Goal: Complete application form: Complete application form

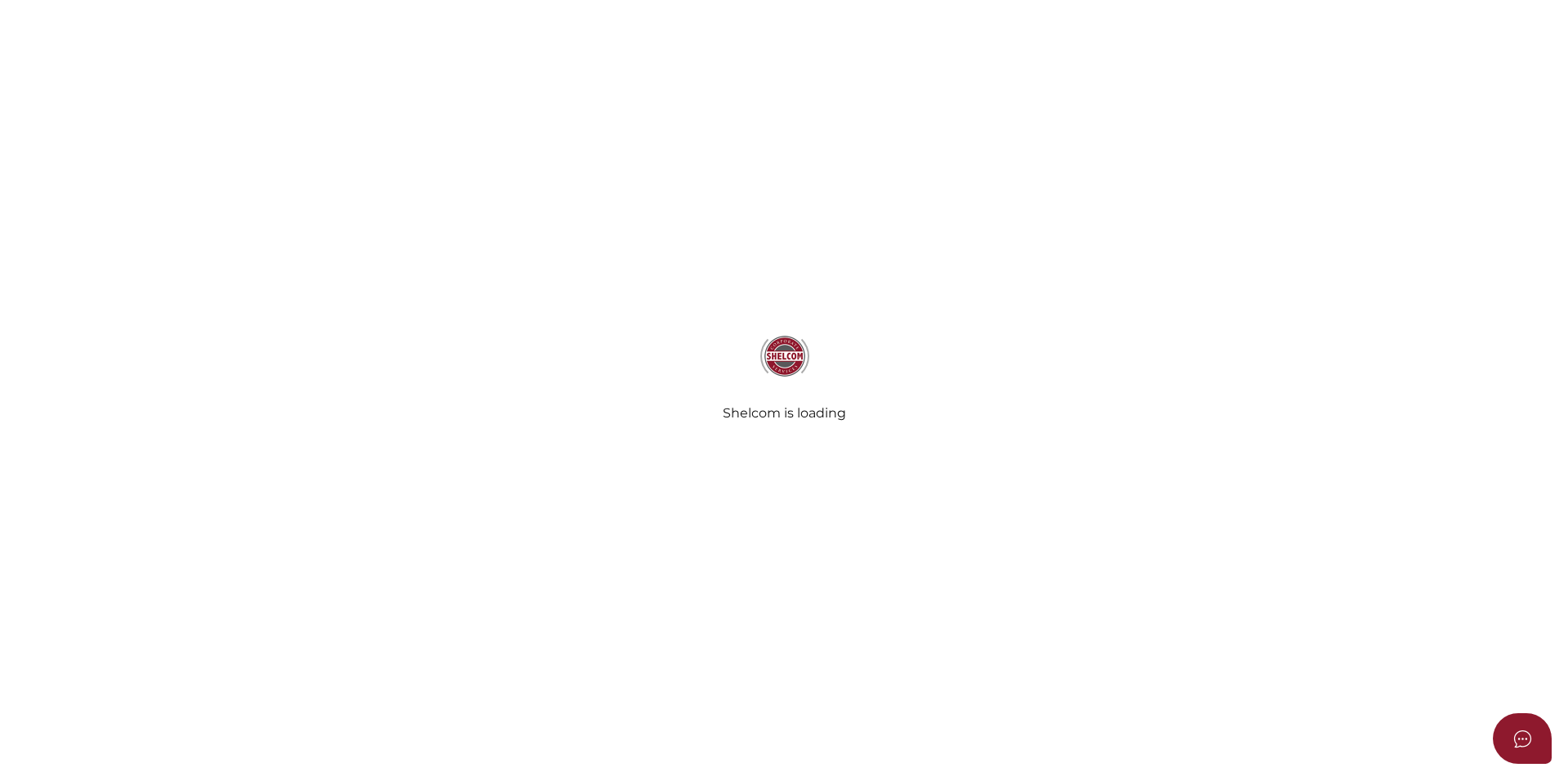
select select
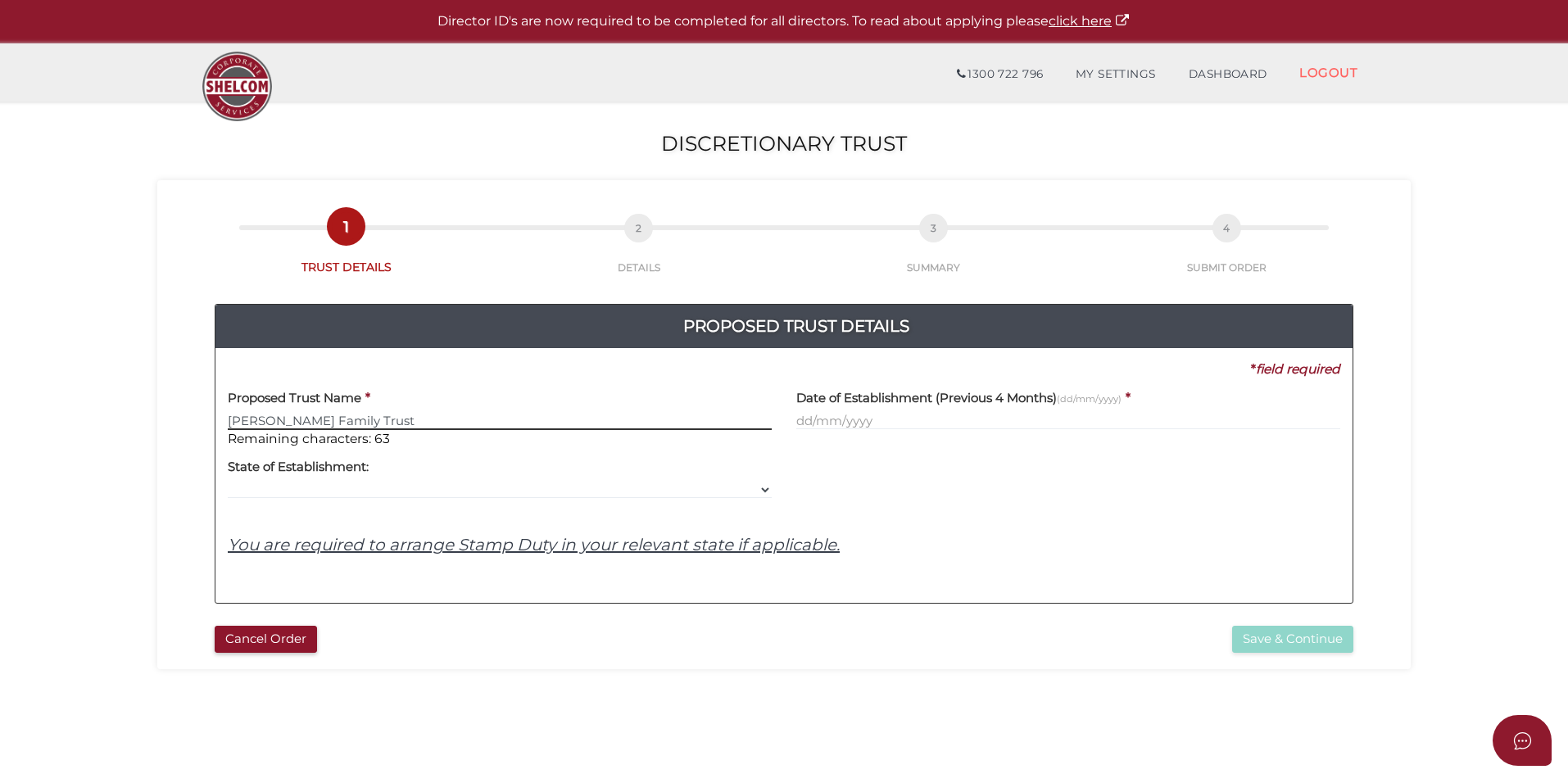
type input "[PERSON_NAME] Family Trust"
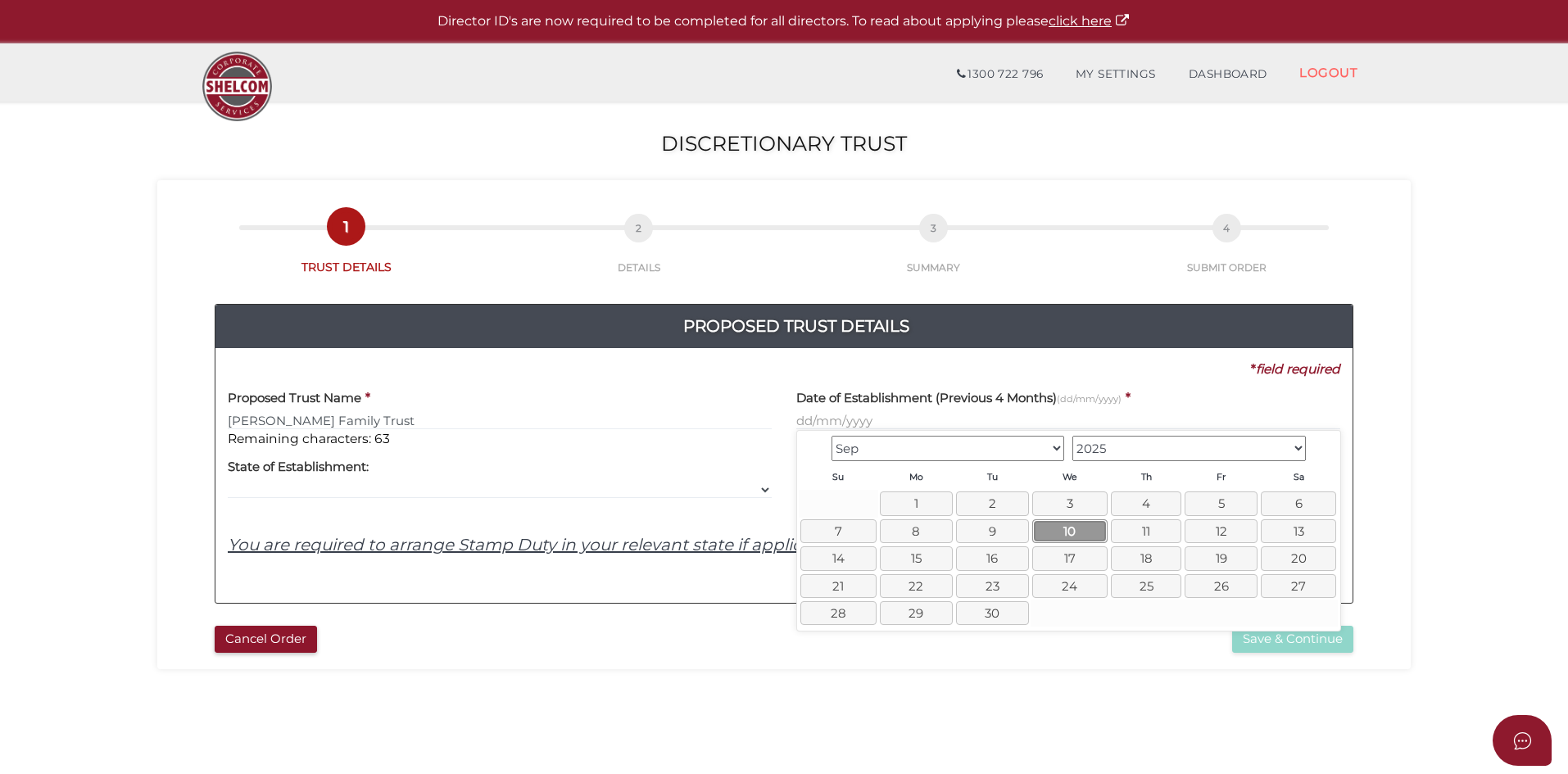
click at [1070, 534] on link "10" at bounding box center [1070, 531] width 75 height 24
type input "10/09/2025"
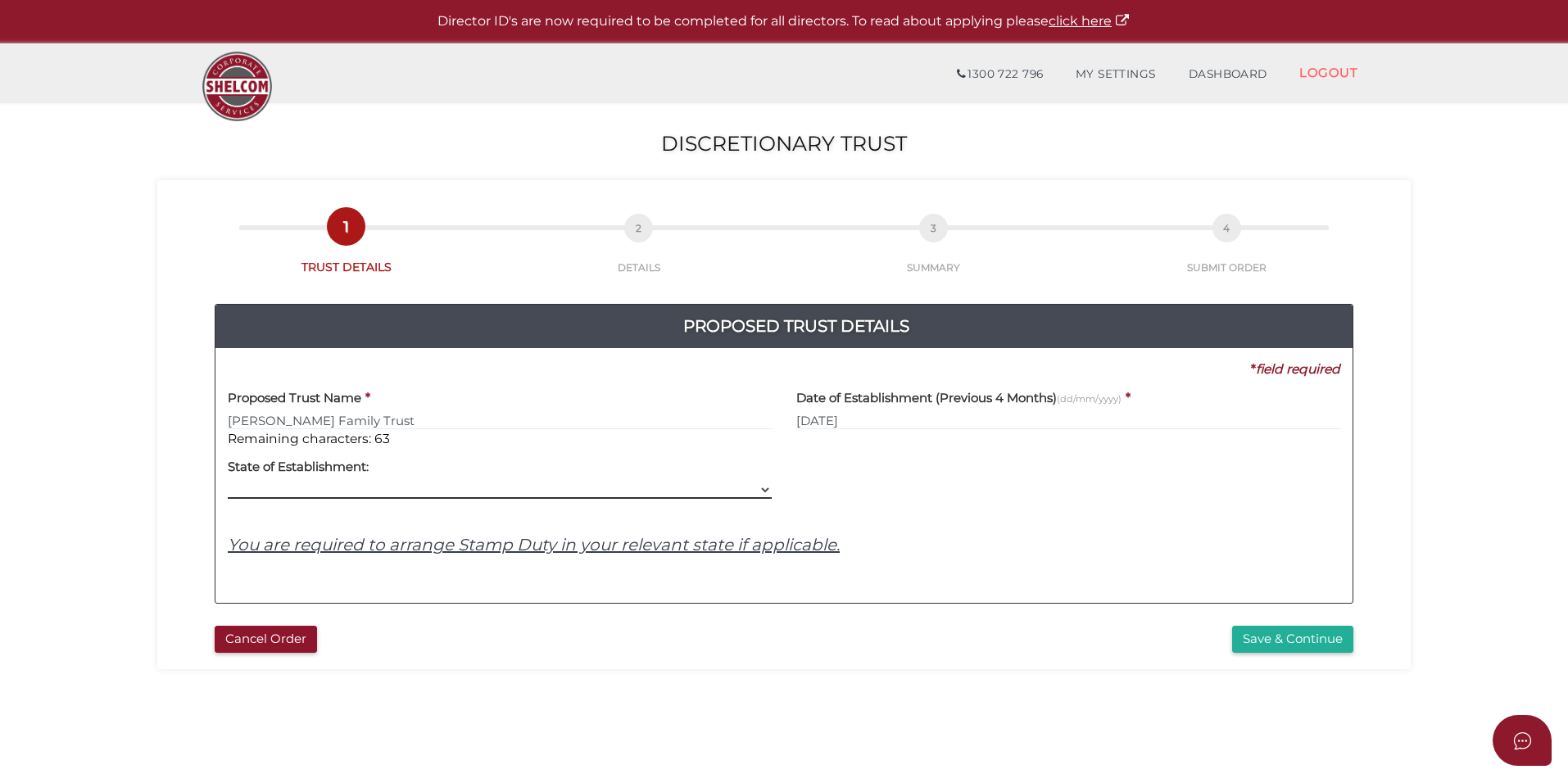
click at [382, 481] on select "VIC ACT NSW NT QLD TAS WA SA" at bounding box center [500, 490] width 544 height 18
select select "VIC"
click at [228, 481] on select "VIC ACT NSW NT QLD TAS WA SA" at bounding box center [500, 490] width 544 height 18
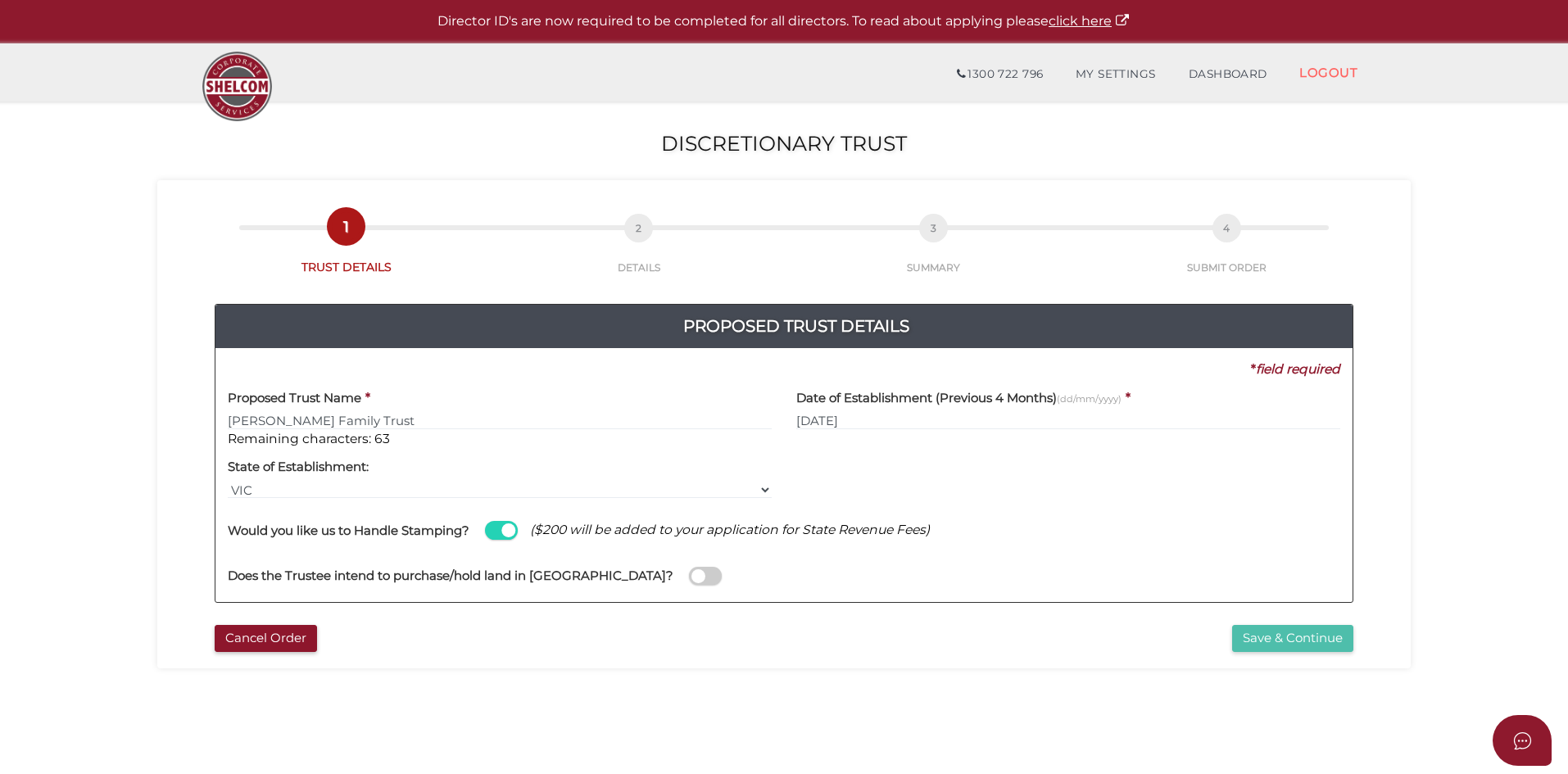
click at [1298, 635] on button "Save & Continue" at bounding box center [1292, 638] width 121 height 27
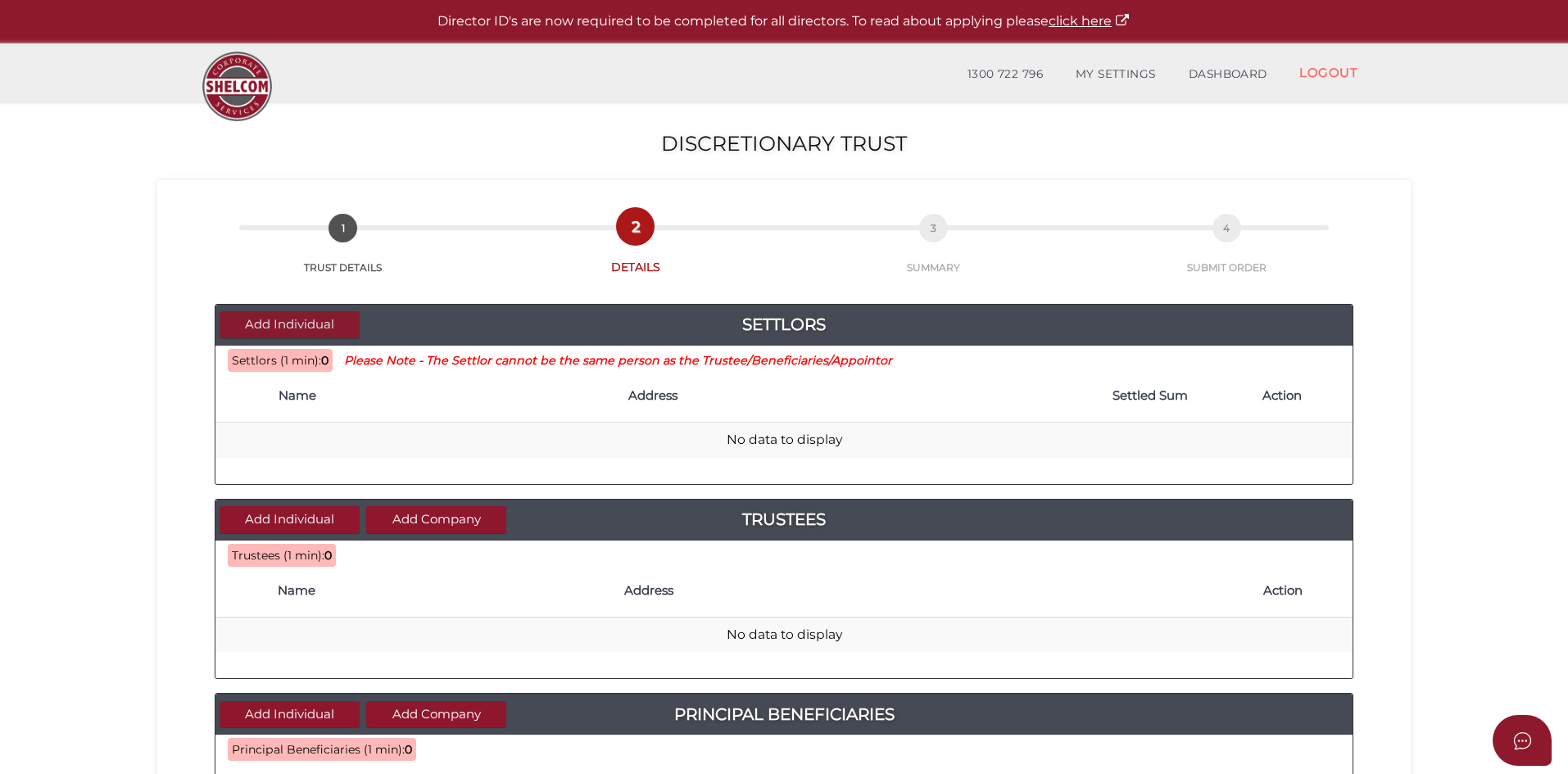
click at [298, 322] on button "Add Individual" at bounding box center [290, 324] width 140 height 27
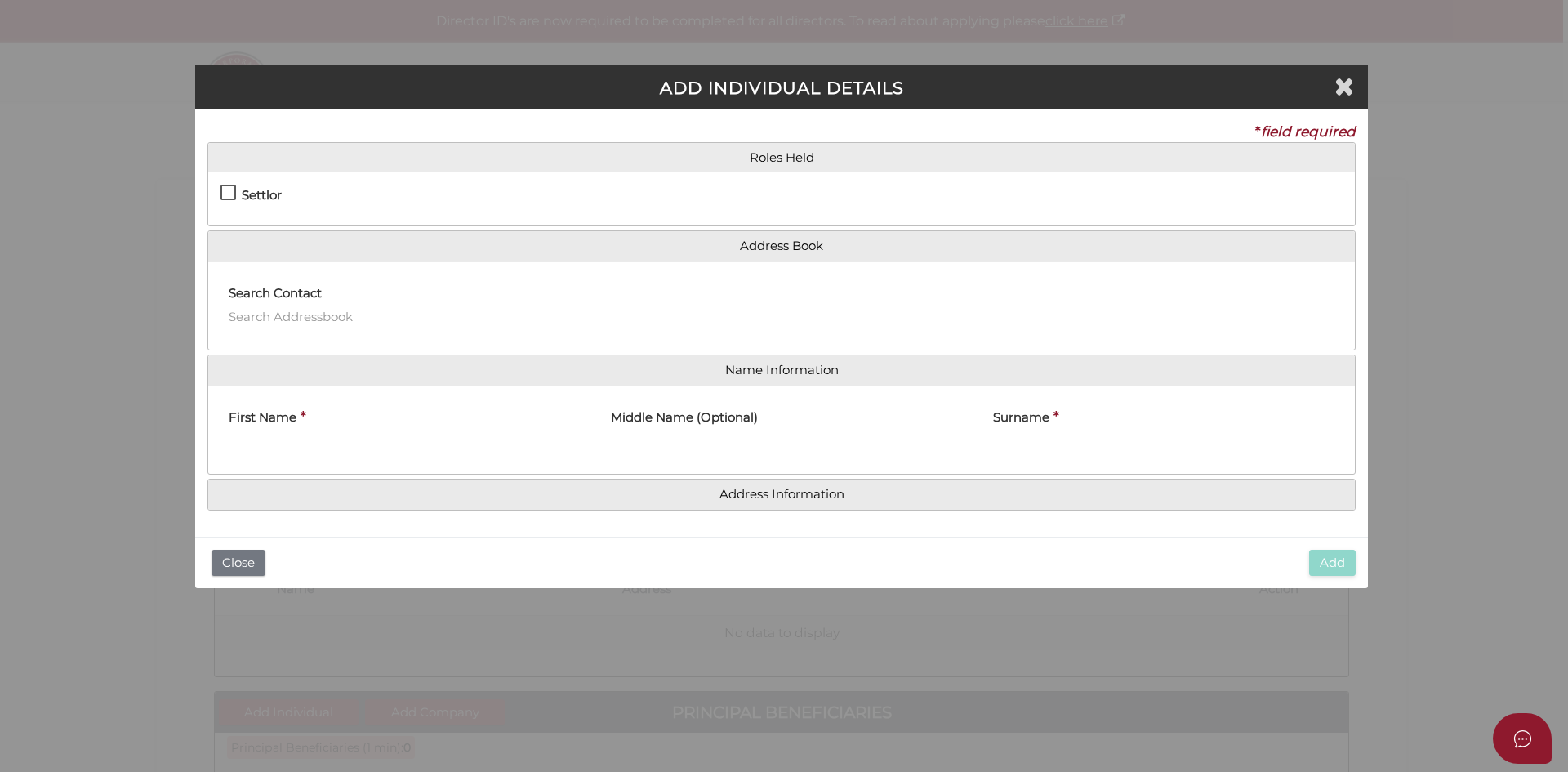
click at [228, 192] on label "Settlor" at bounding box center [251, 199] width 61 height 21
checkbox input "true"
type input "10"
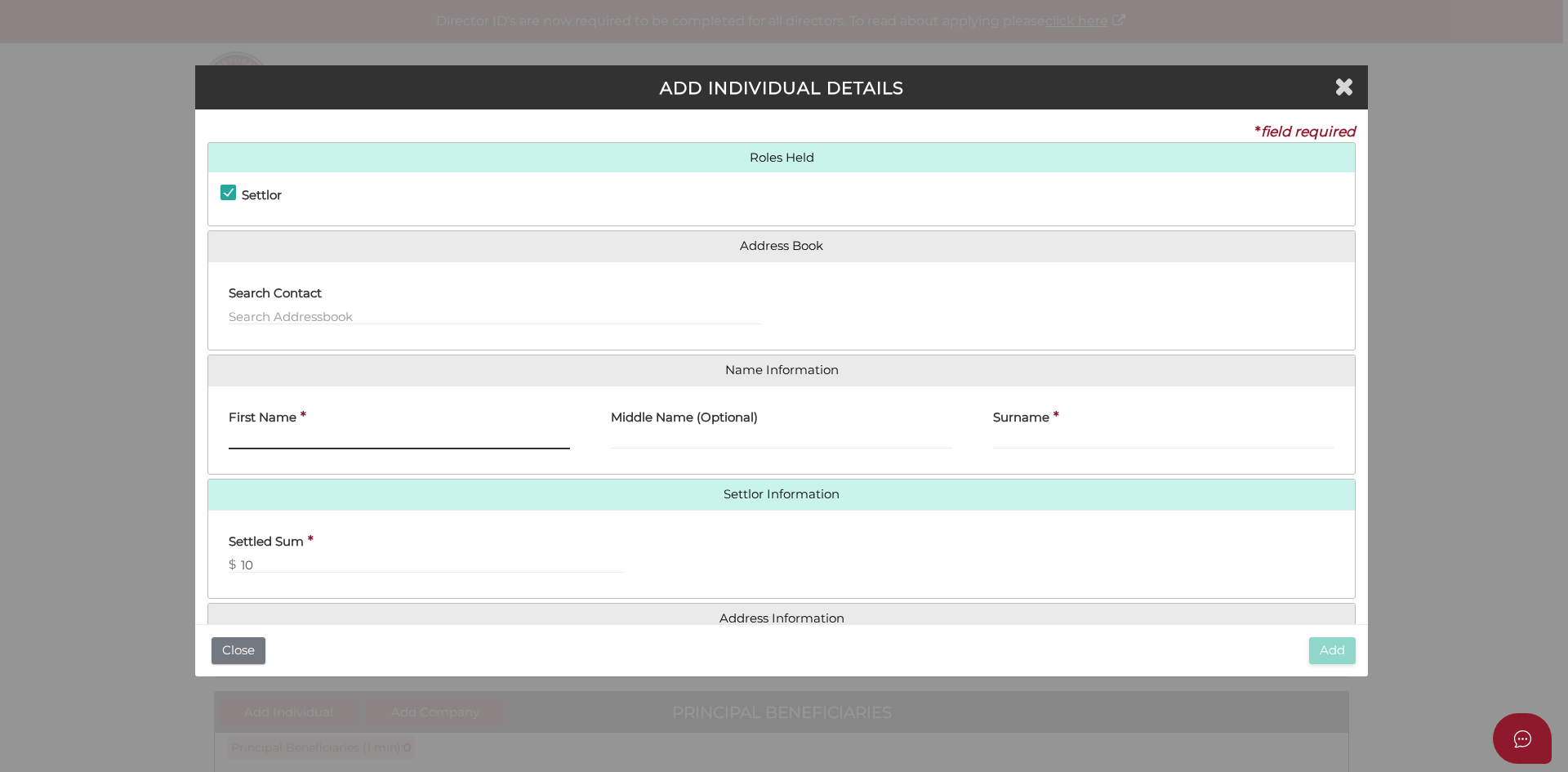
click at [319, 438] on input "First Name" at bounding box center [399, 441] width 341 height 18
type input "[PERSON_NAME]"
type input "William"
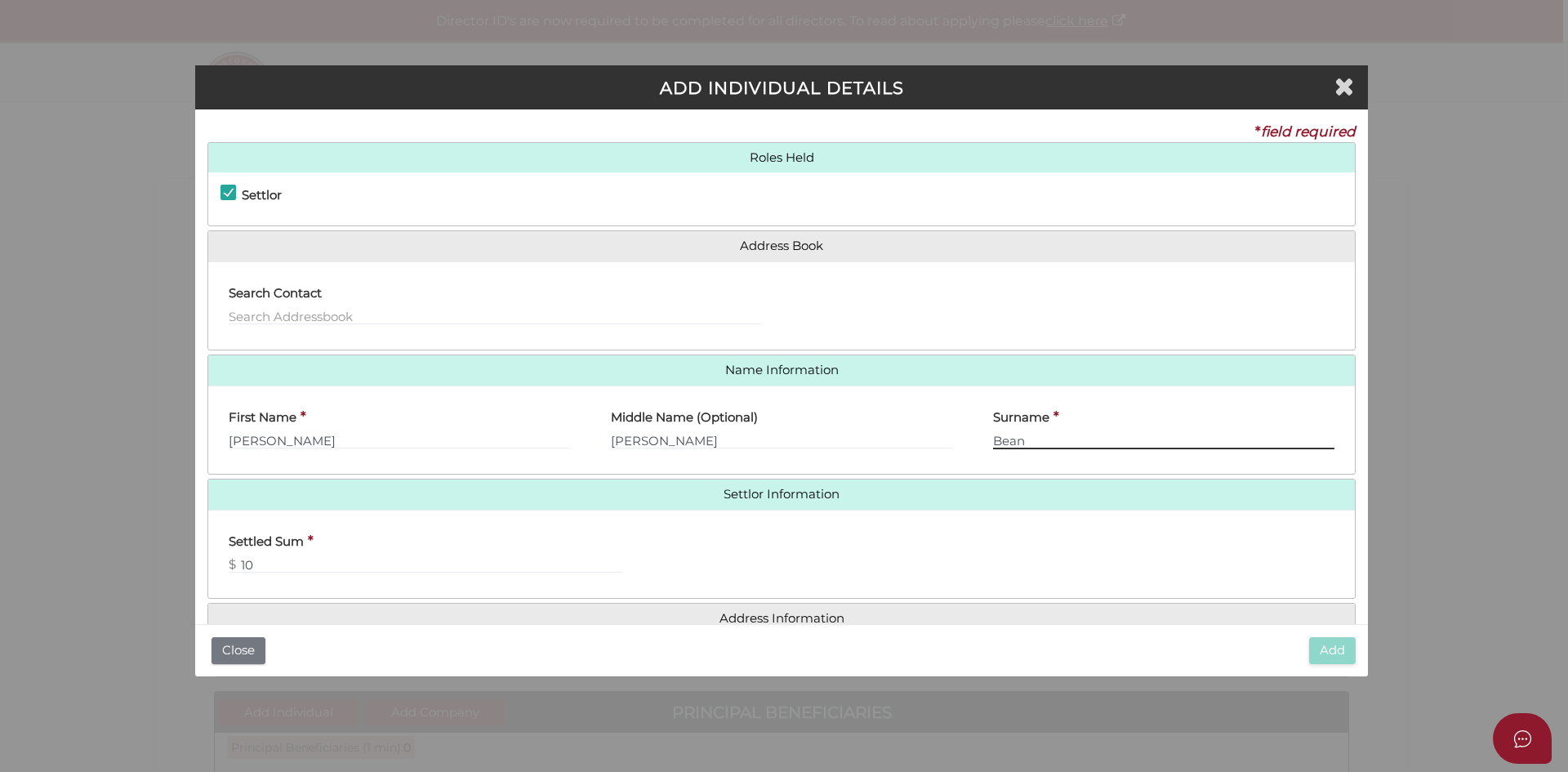
type input "Bean"
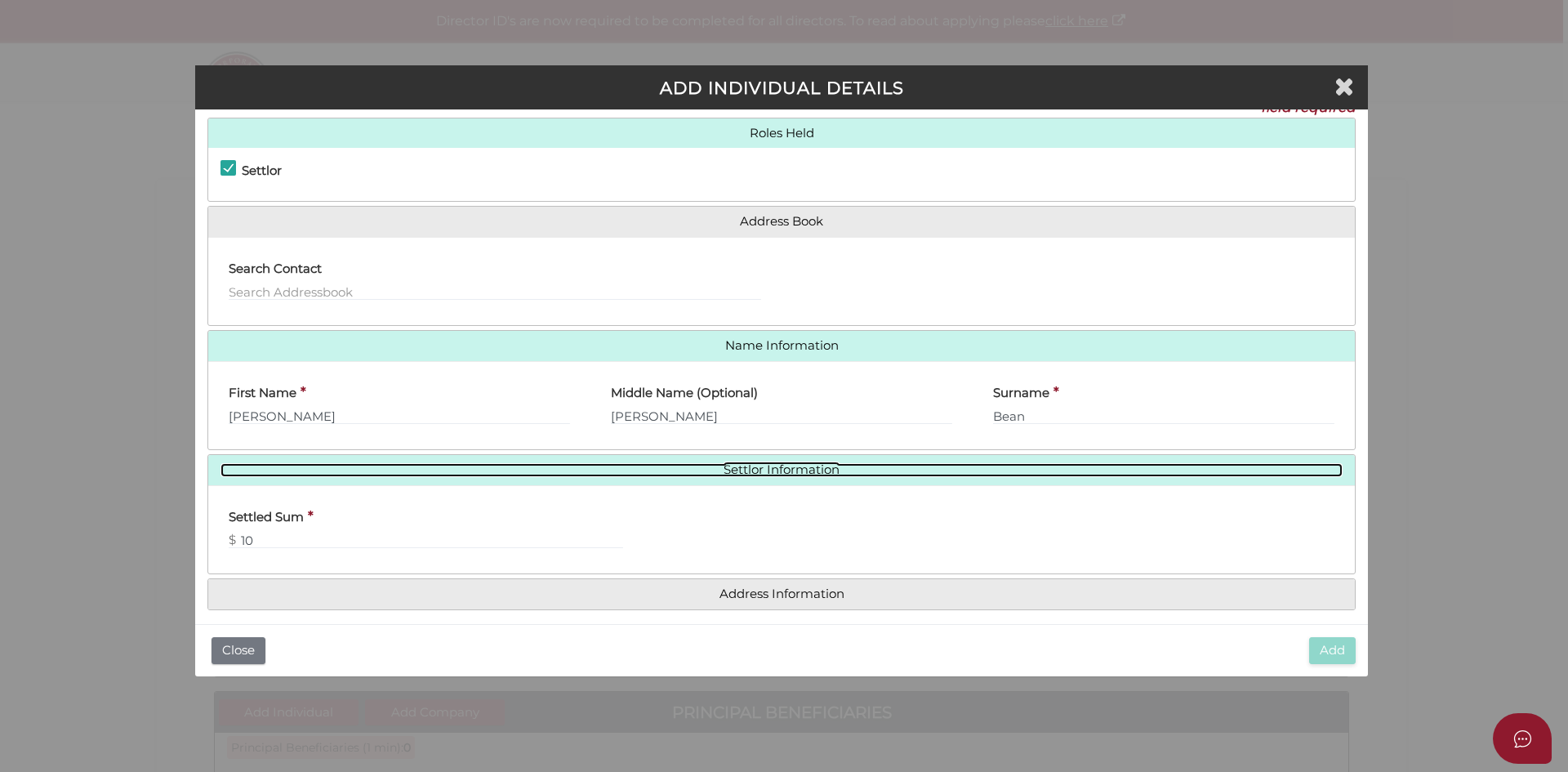
scroll to position [36, 0]
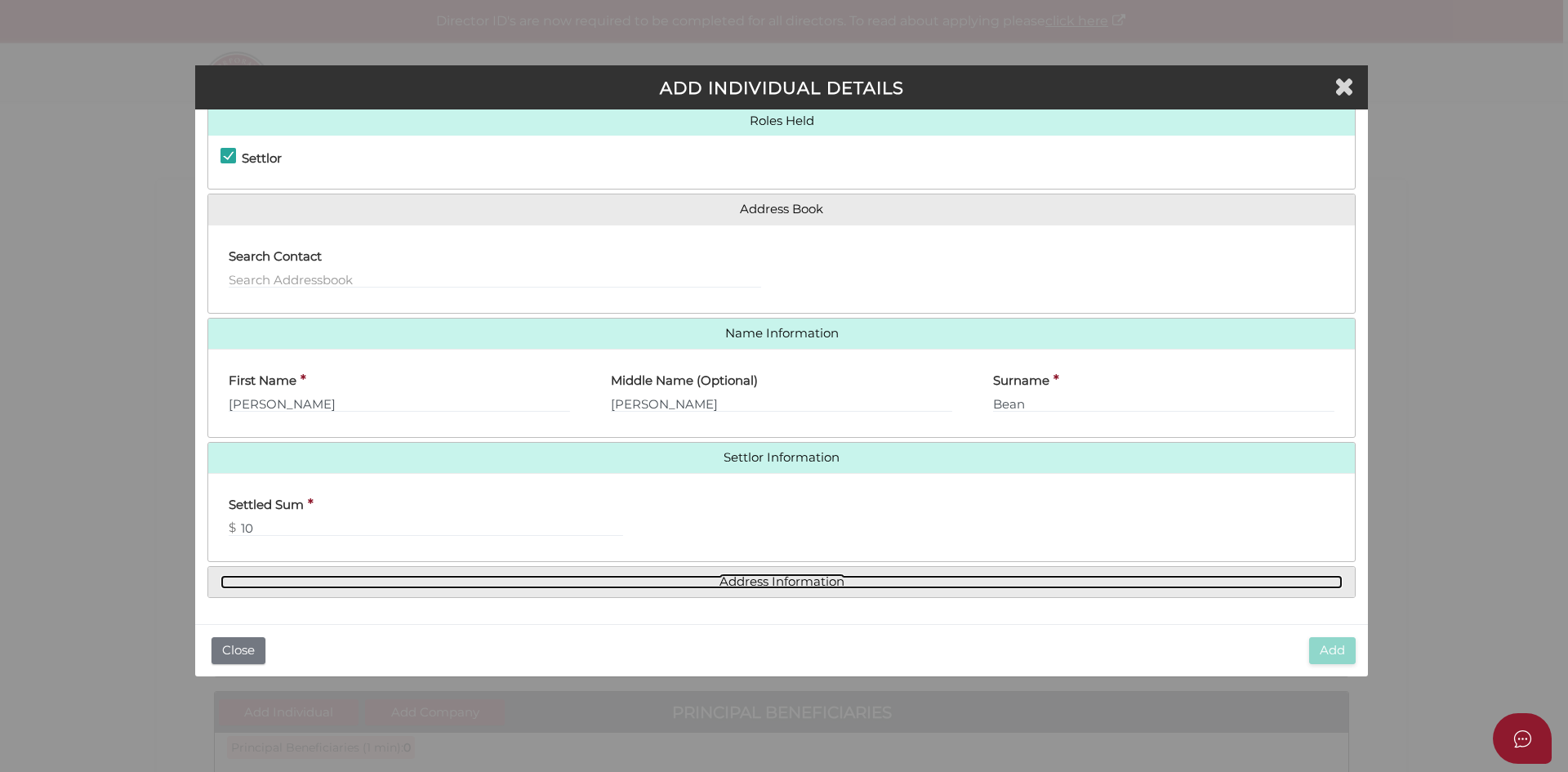
click at [805, 576] on link "Address Information" at bounding box center [781, 582] width 1122 height 14
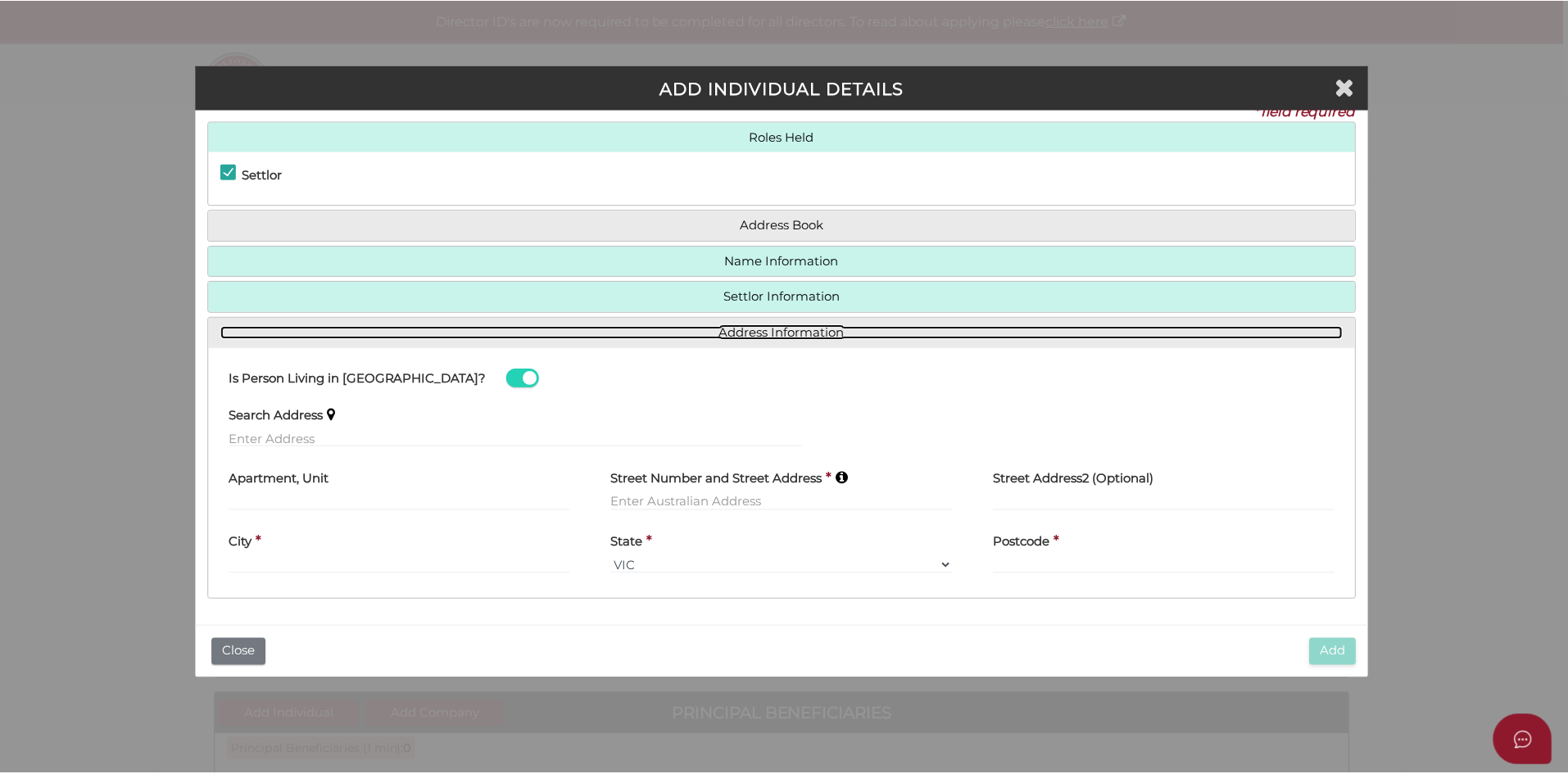
scroll to position [22, 0]
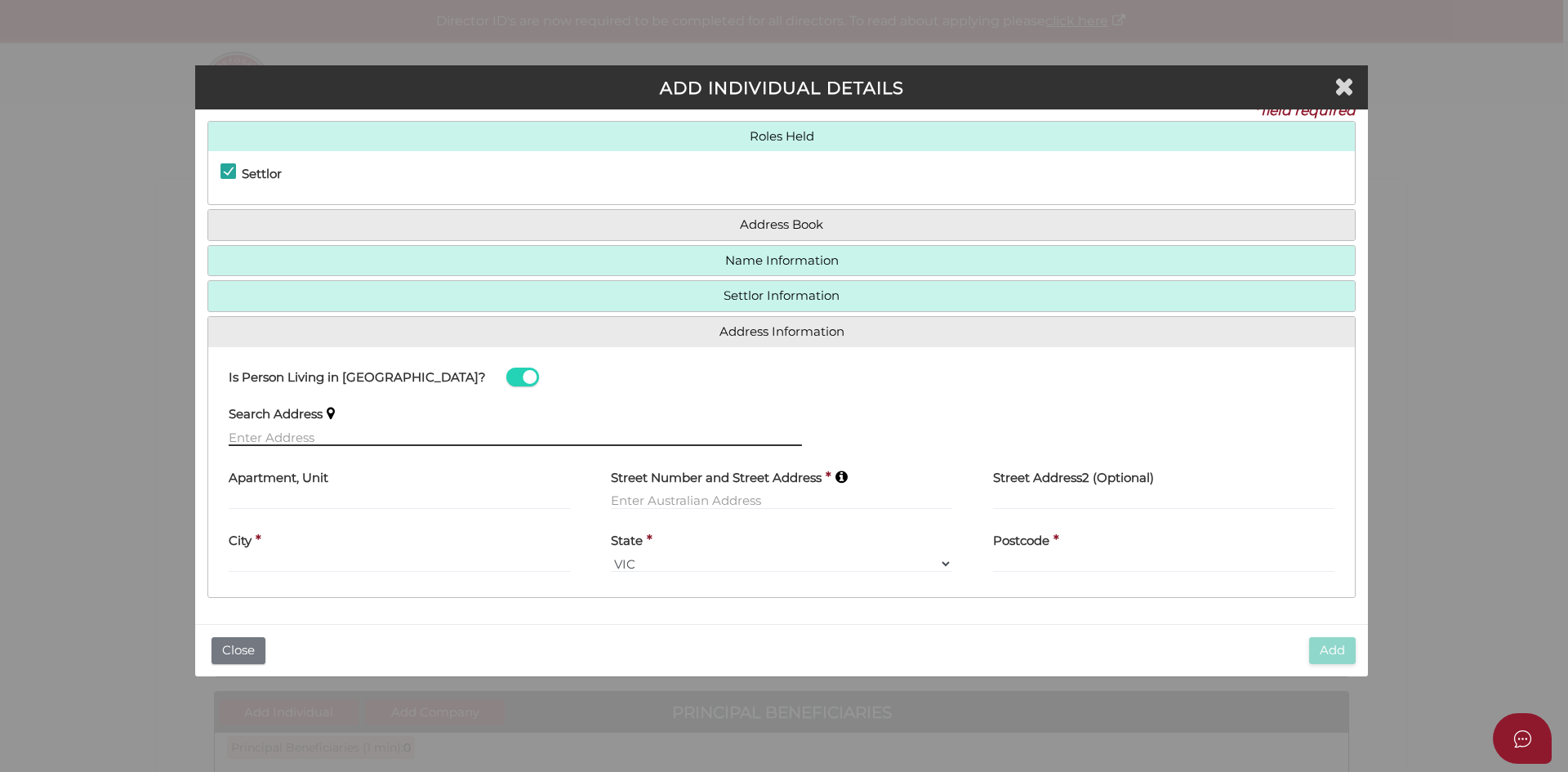
click at [263, 436] on input "text" at bounding box center [515, 437] width 573 height 18
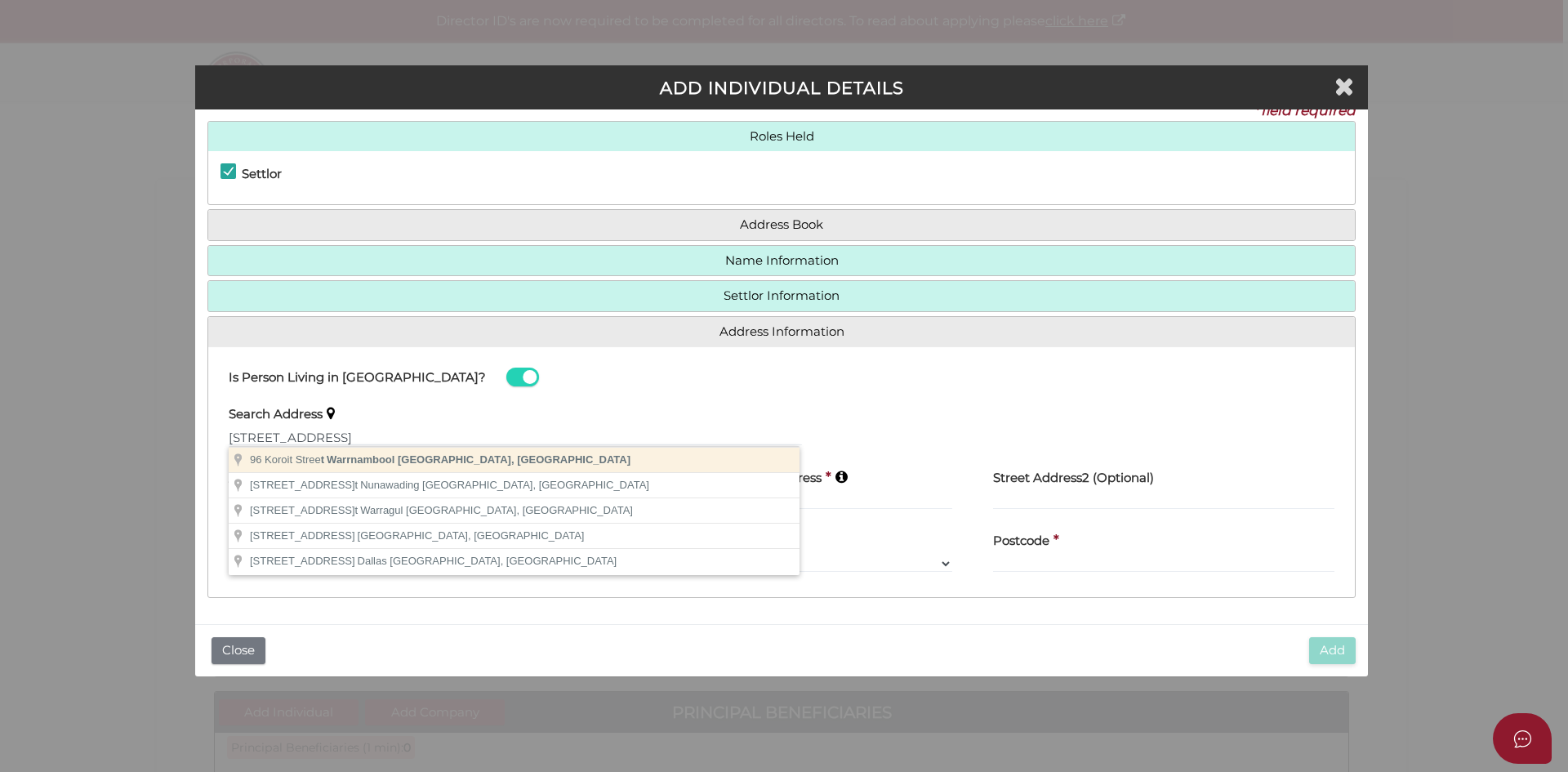
type input "96 Koroit Street, Warrnambool VIC, Australia"
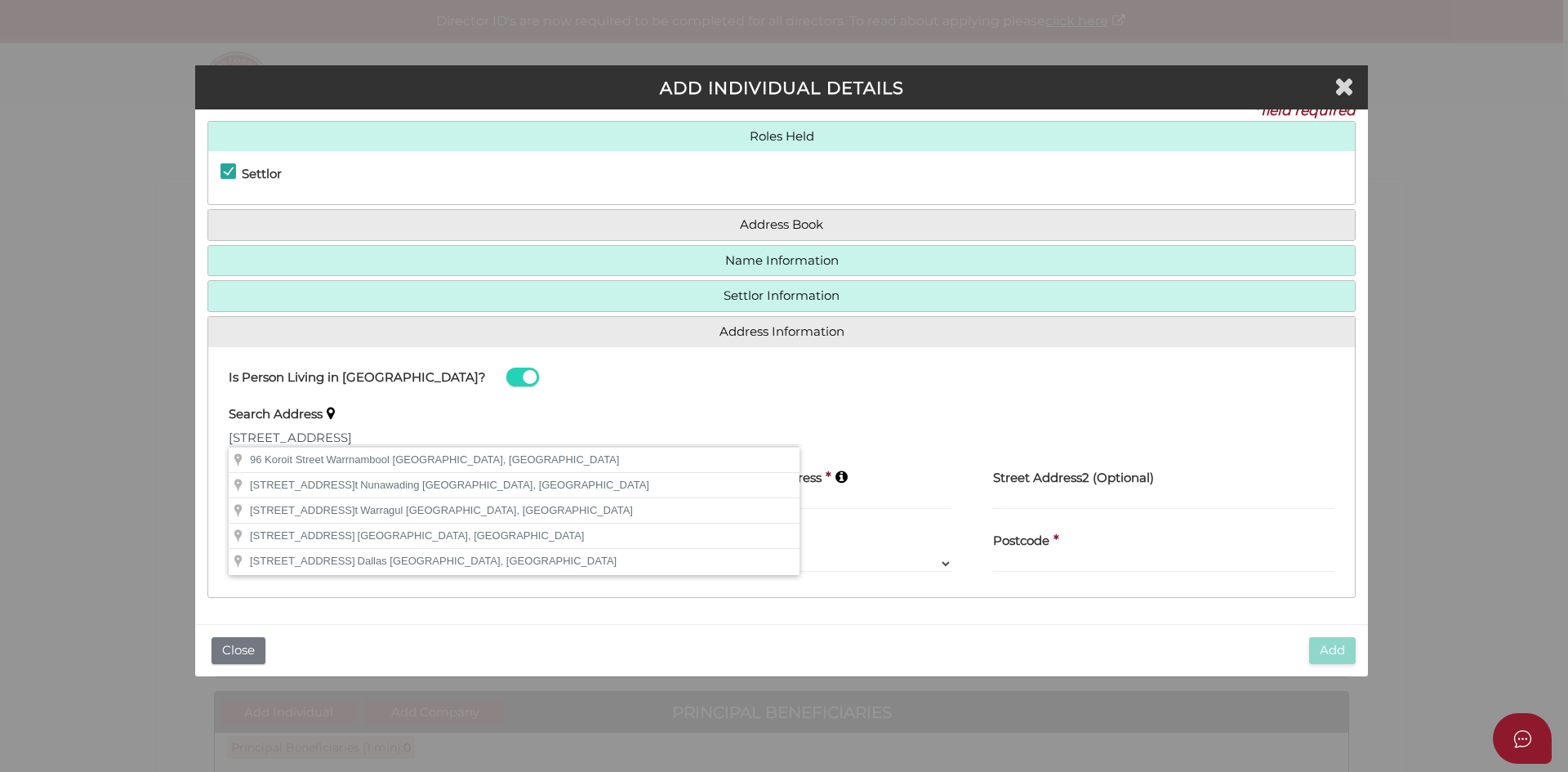
type input "96 Koroit Street"
type input "Warrnambool"
select select "VIC"
type input "3280"
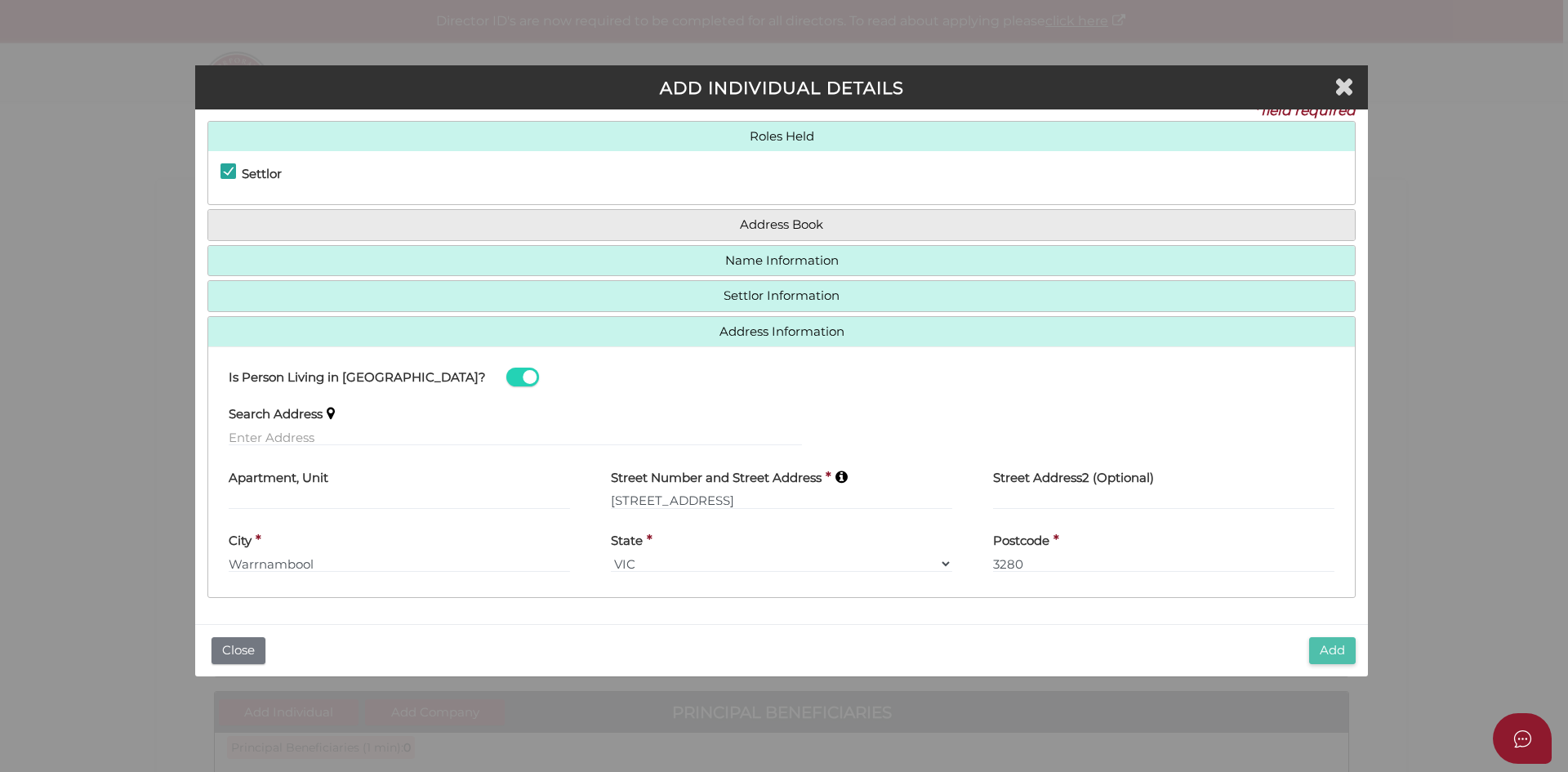
click at [1334, 645] on button "Add" at bounding box center [1332, 650] width 46 height 27
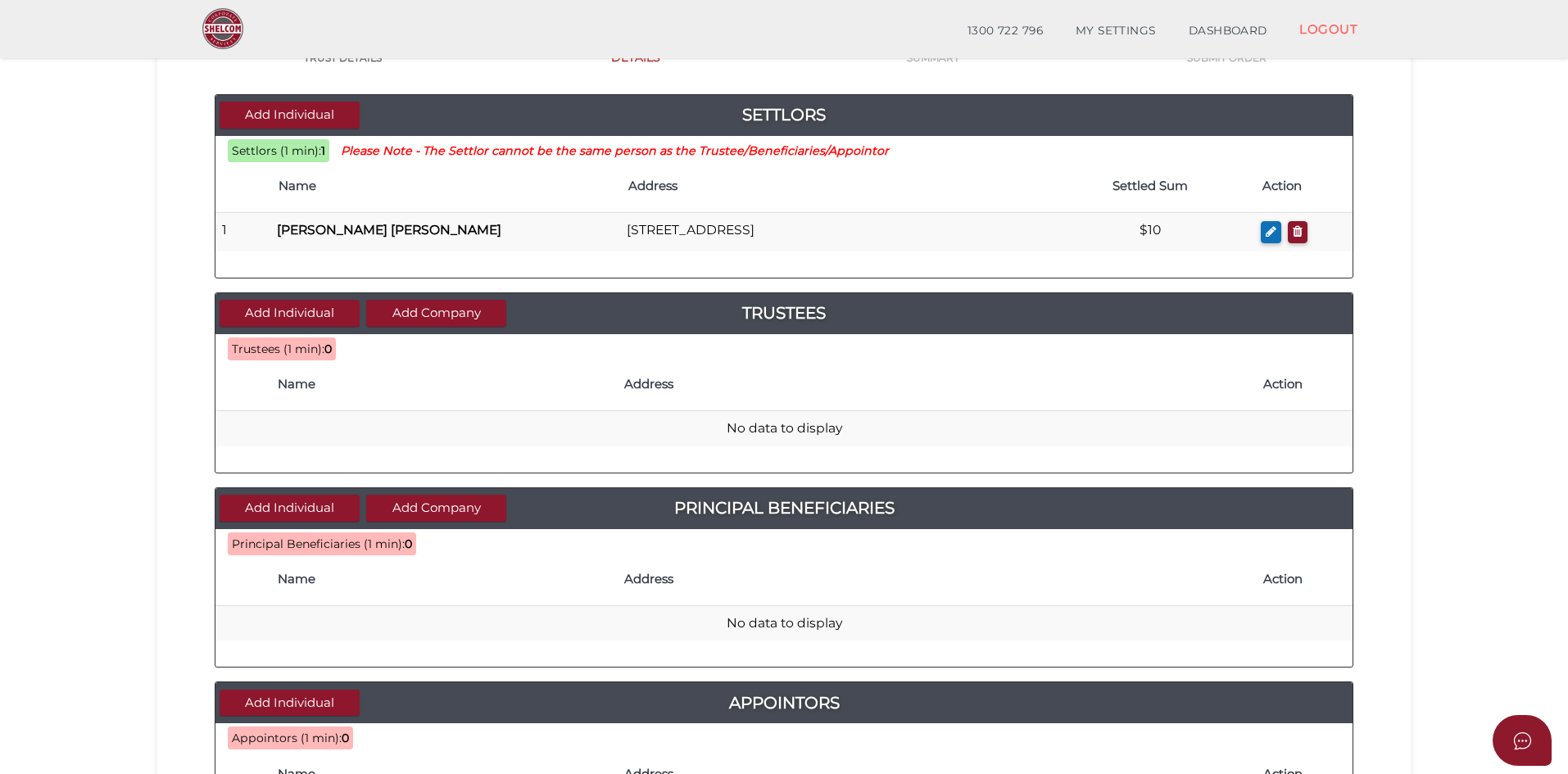
scroll to position [164, 0]
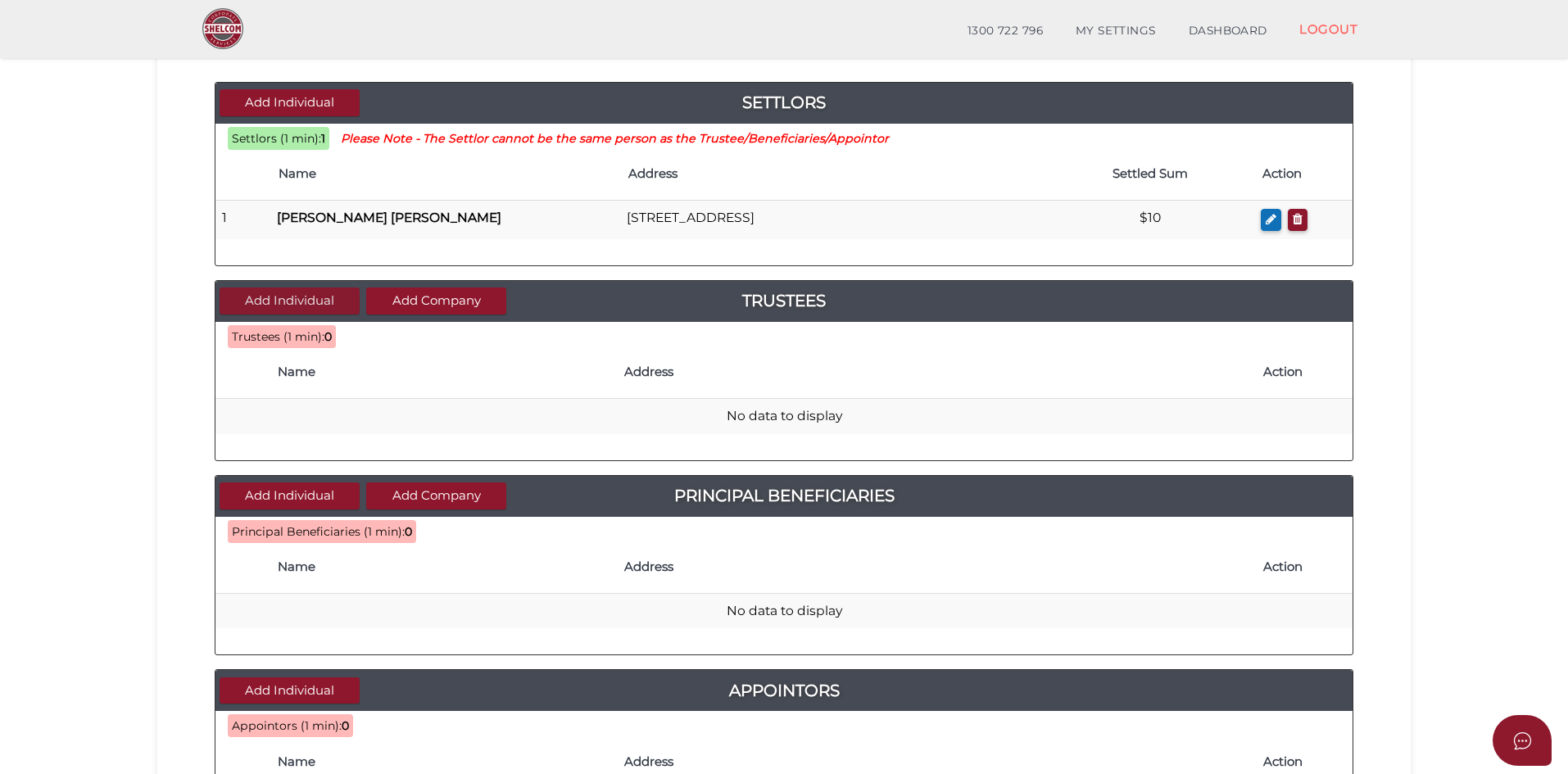
click at [277, 306] on button "Add Individual" at bounding box center [290, 301] width 140 height 27
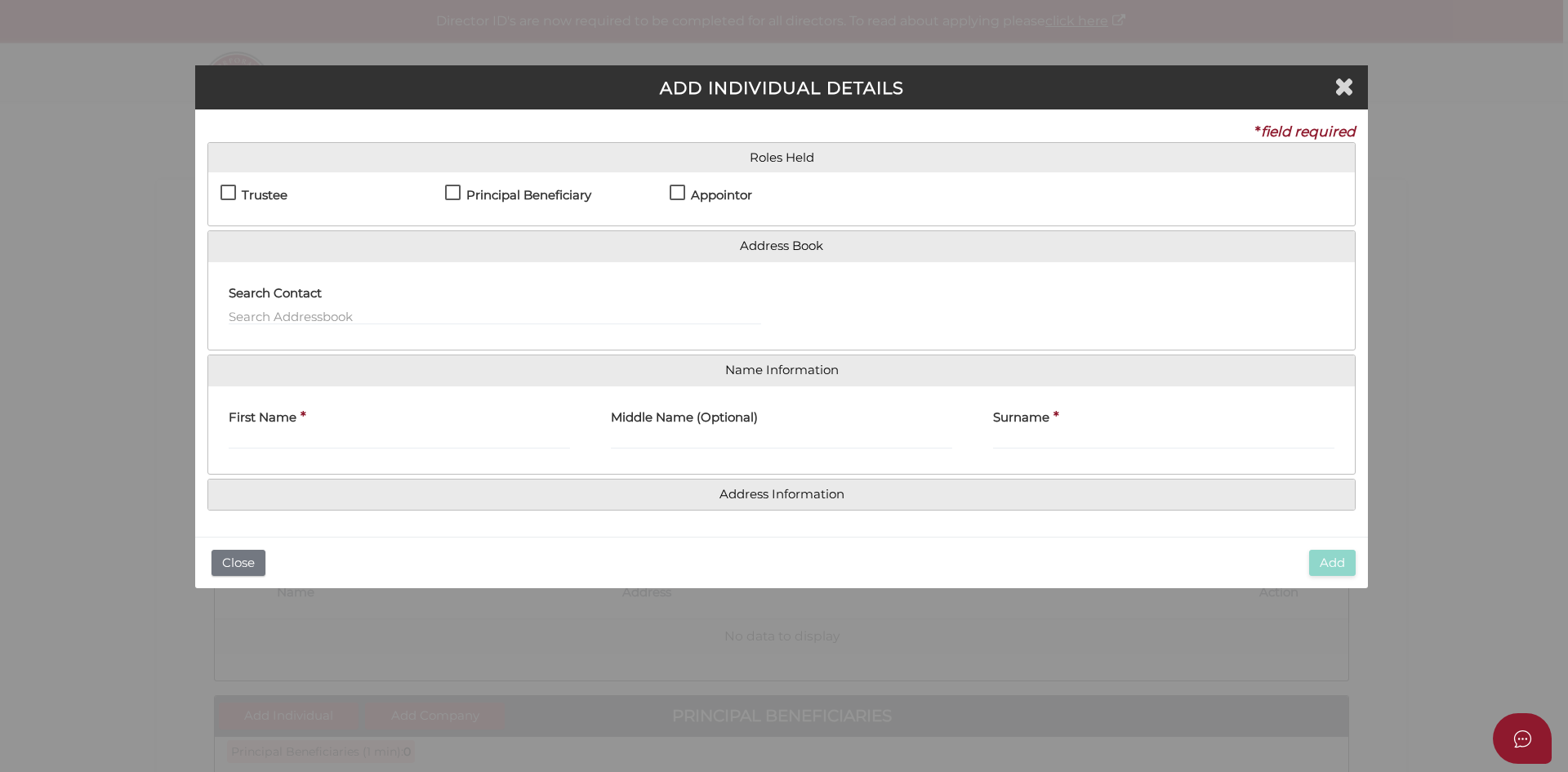
click at [225, 191] on label "Trustee" at bounding box center [254, 199] width 67 height 21
checkbox input "true"
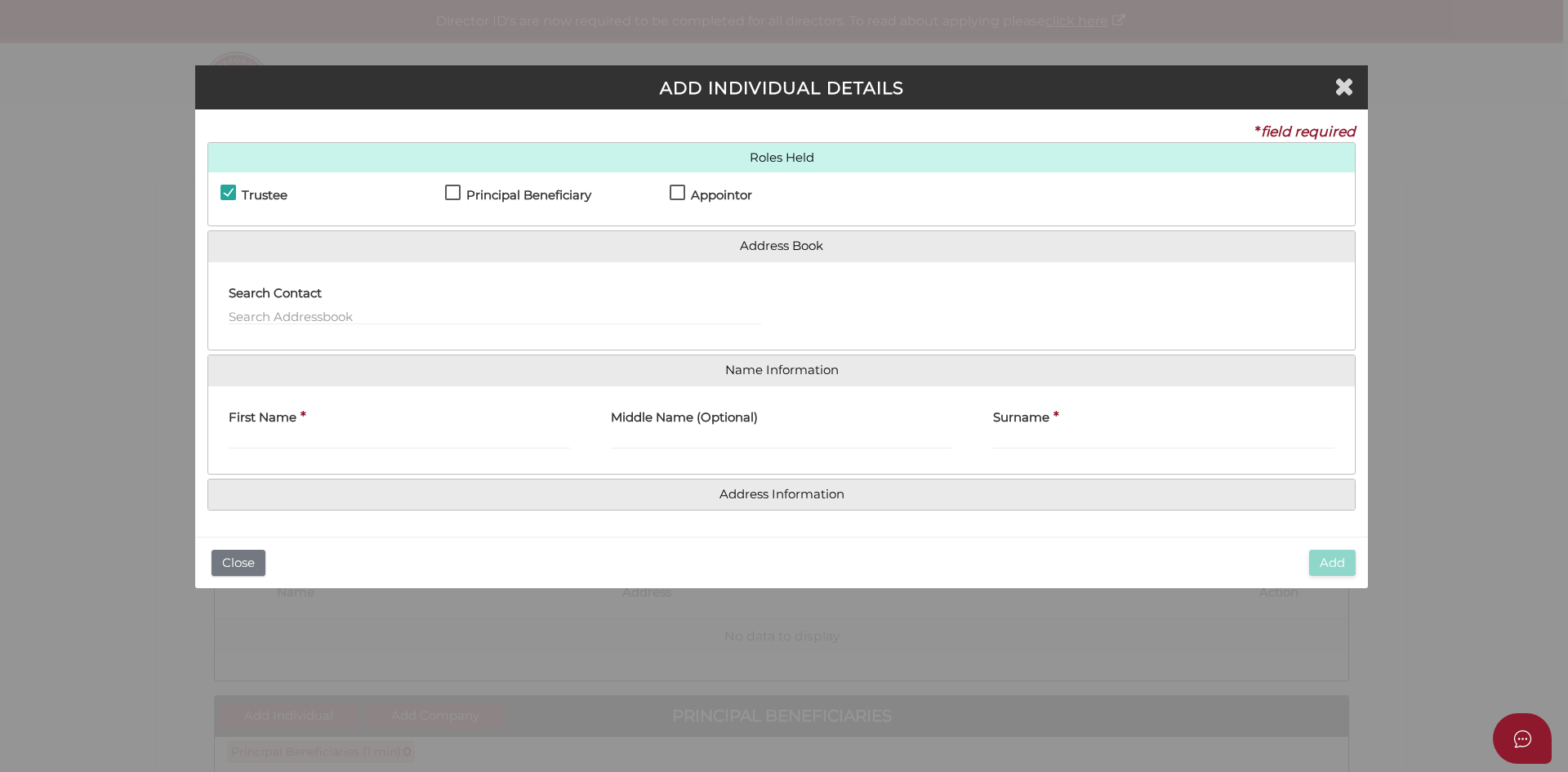
click at [459, 193] on label "Principal Beneficiary" at bounding box center [518, 199] width 146 height 21
checkbox input "true"
click at [678, 191] on label "Appointor" at bounding box center [711, 199] width 83 height 21
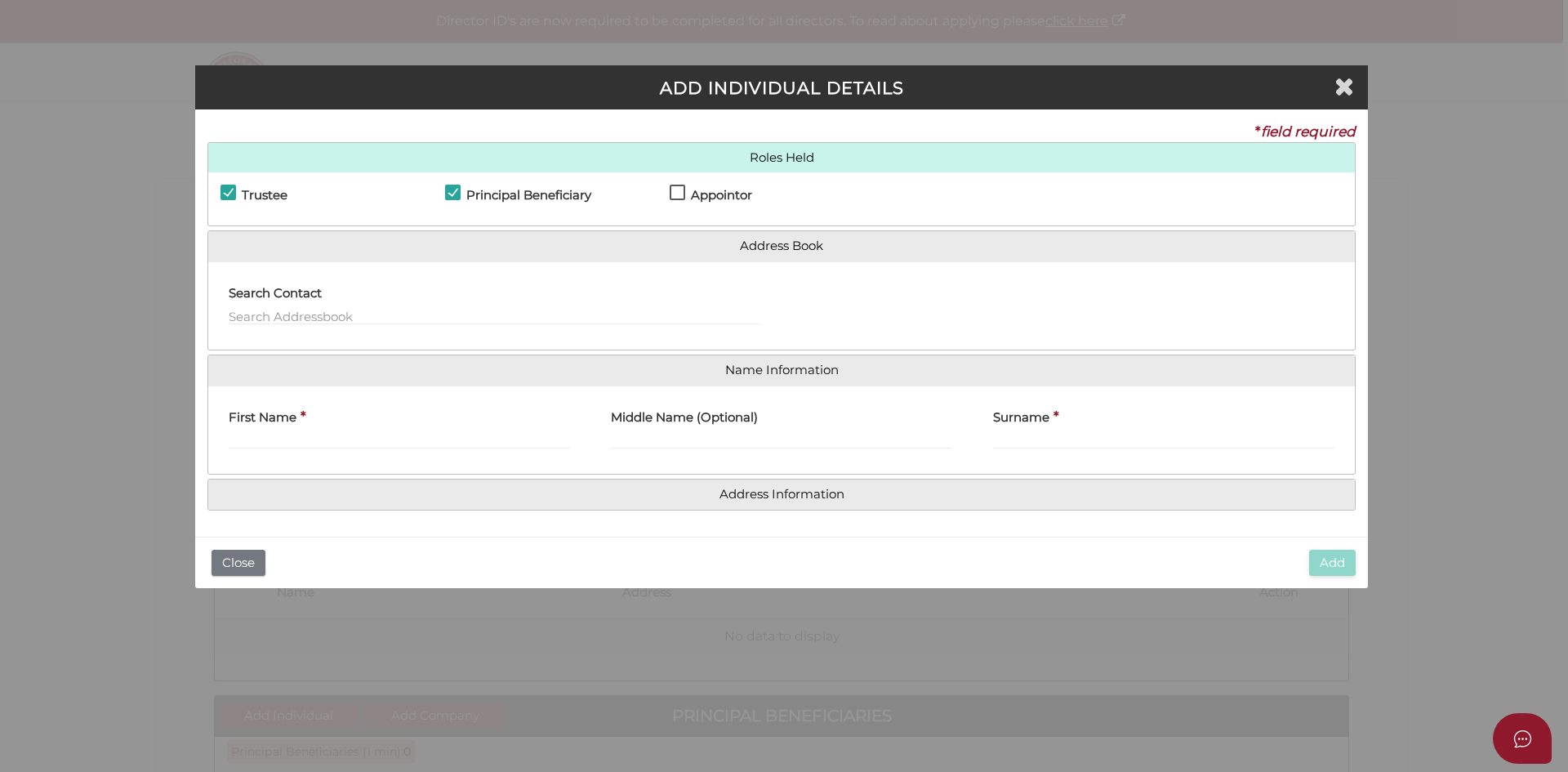
checkbox input "true"
click at [277, 436] on input "First Name" at bounding box center [399, 441] width 341 height 18
type input "Jeremiah"
type input "Mark"
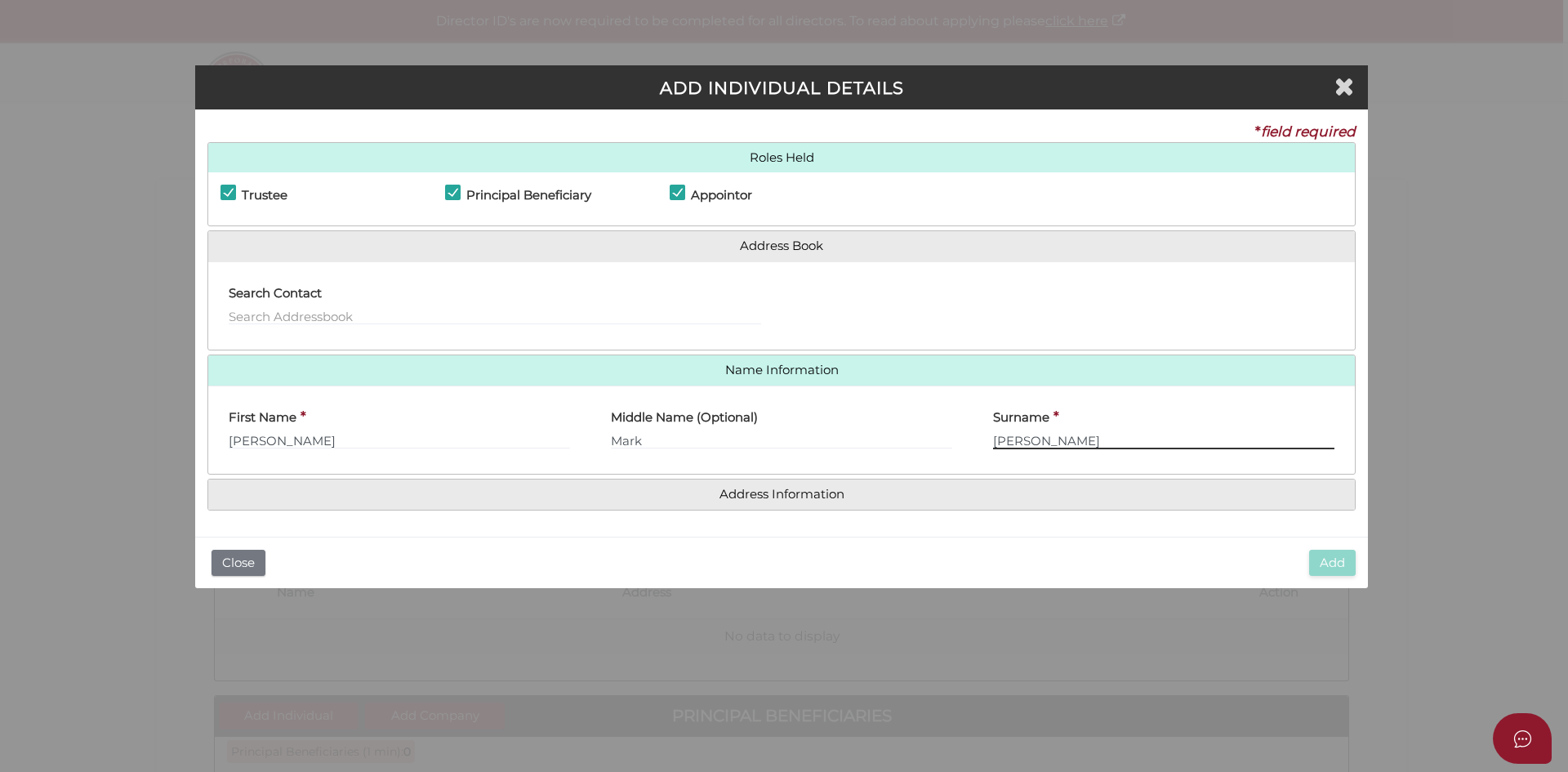
type input "Gale"
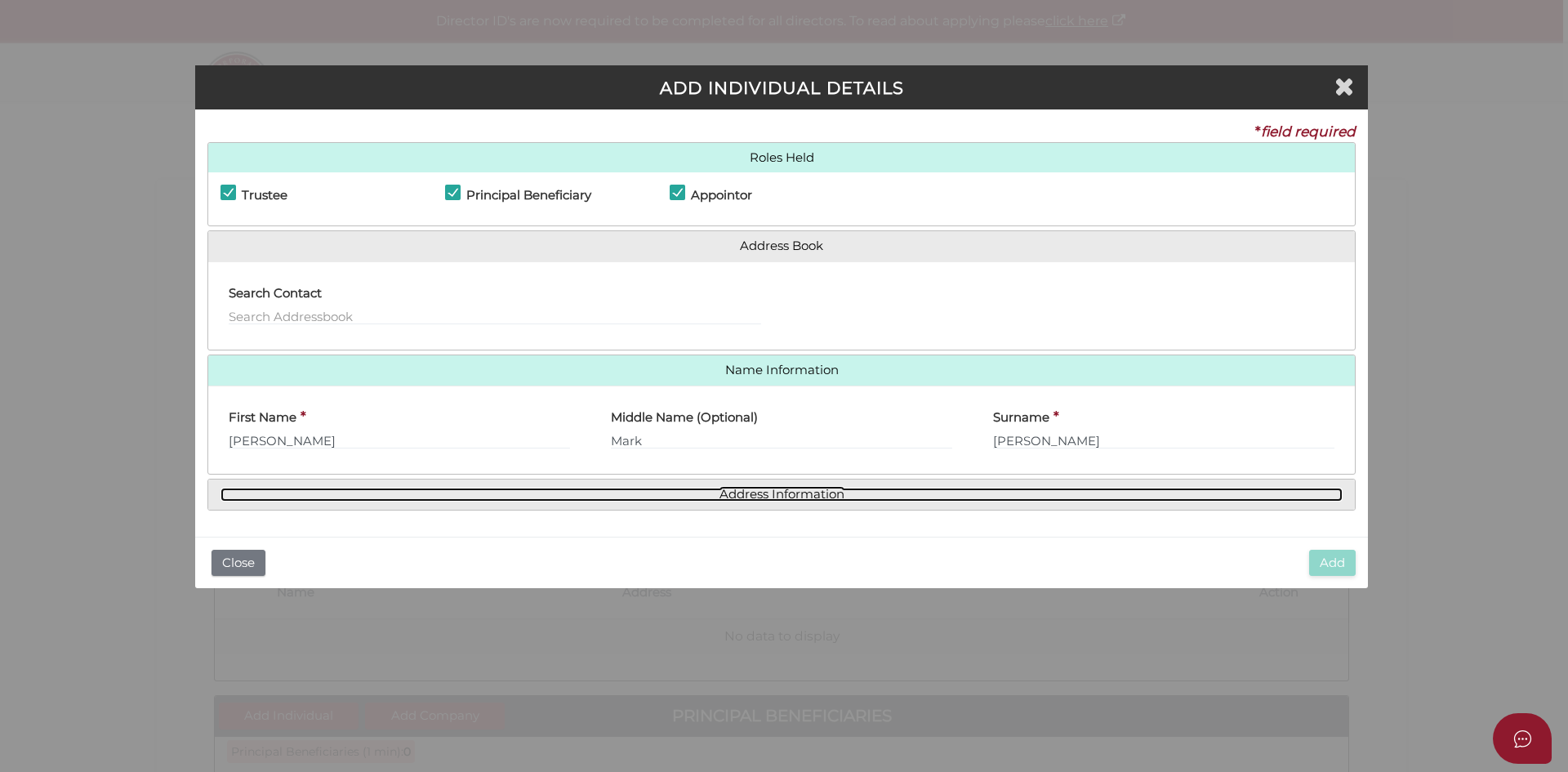
click at [792, 490] on link "Address Information" at bounding box center [781, 495] width 1122 height 14
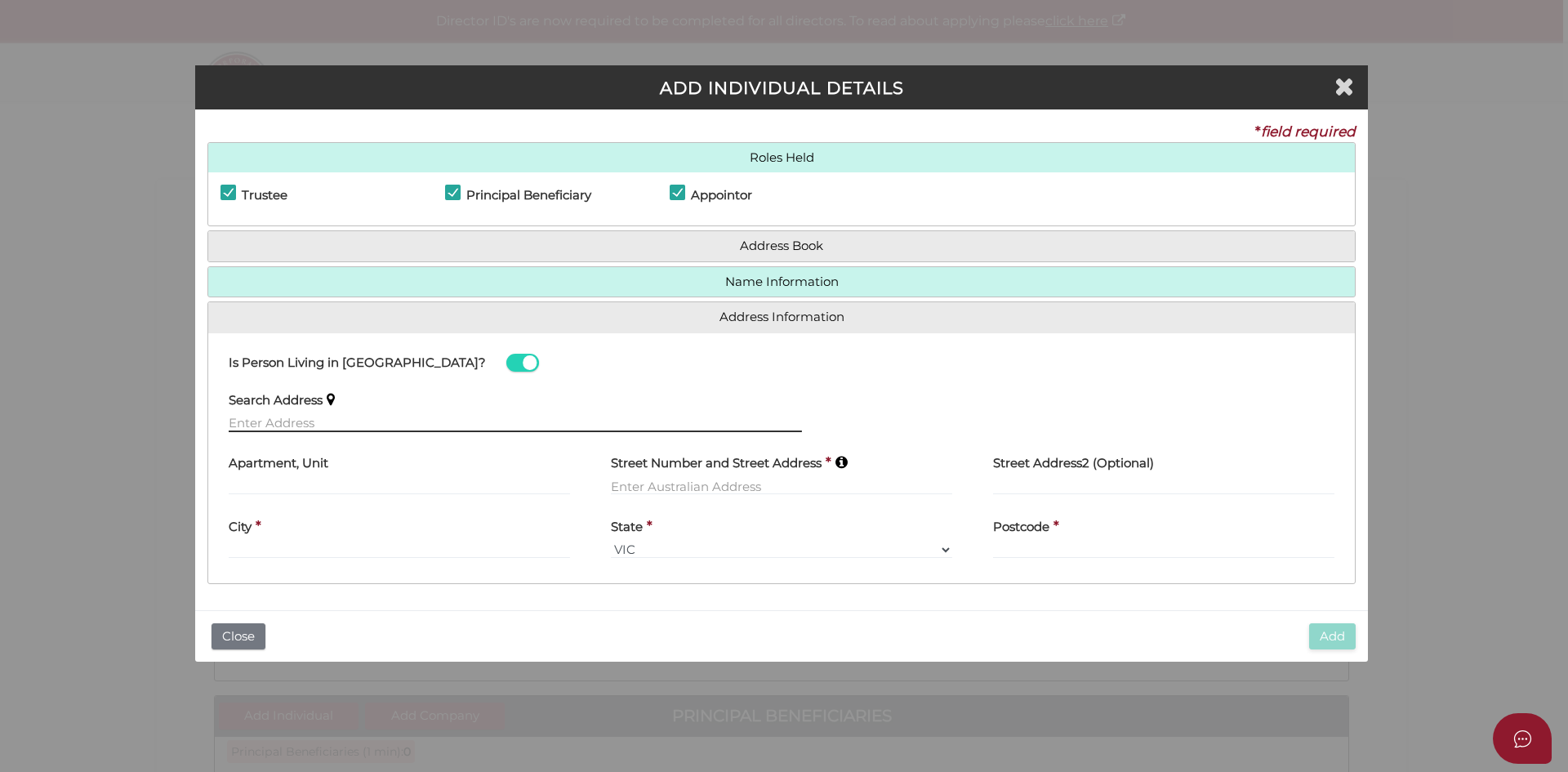
click at [308, 418] on input "text" at bounding box center [515, 423] width 573 height 18
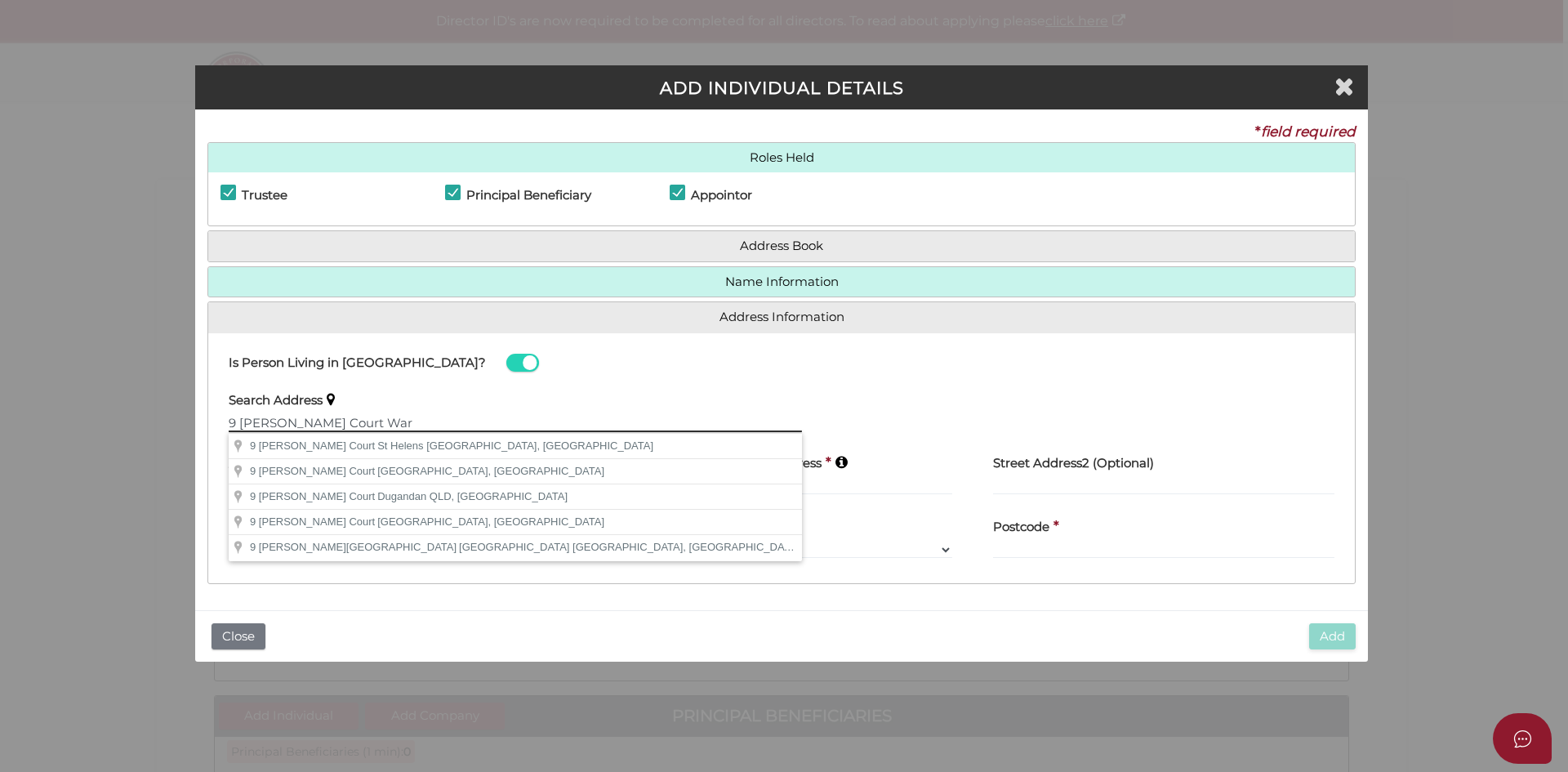
type input "9 Stewart Court Warr"
drag, startPoint x: 370, startPoint y: 422, endPoint x: 168, endPoint y: 420, distance: 202.0
click at [168, 420] on div "ADD INDIVIDUAL DETAILS * field required Roles Held Settlor Trustee Principal Be…" at bounding box center [784, 386] width 1568 height 772
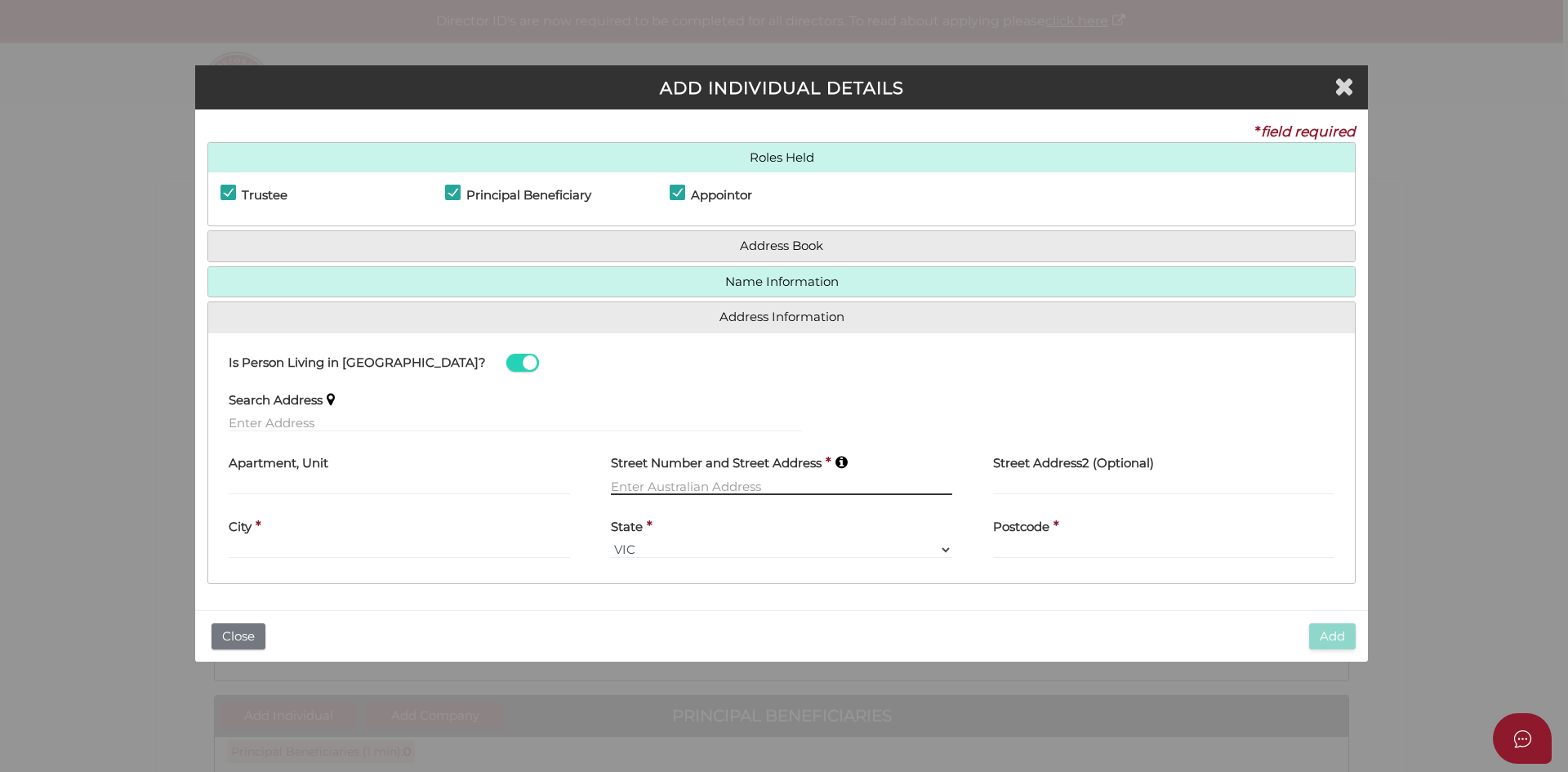
click at [664, 488] on input "text" at bounding box center [781, 486] width 341 height 18
type input "9 Stewart Court"
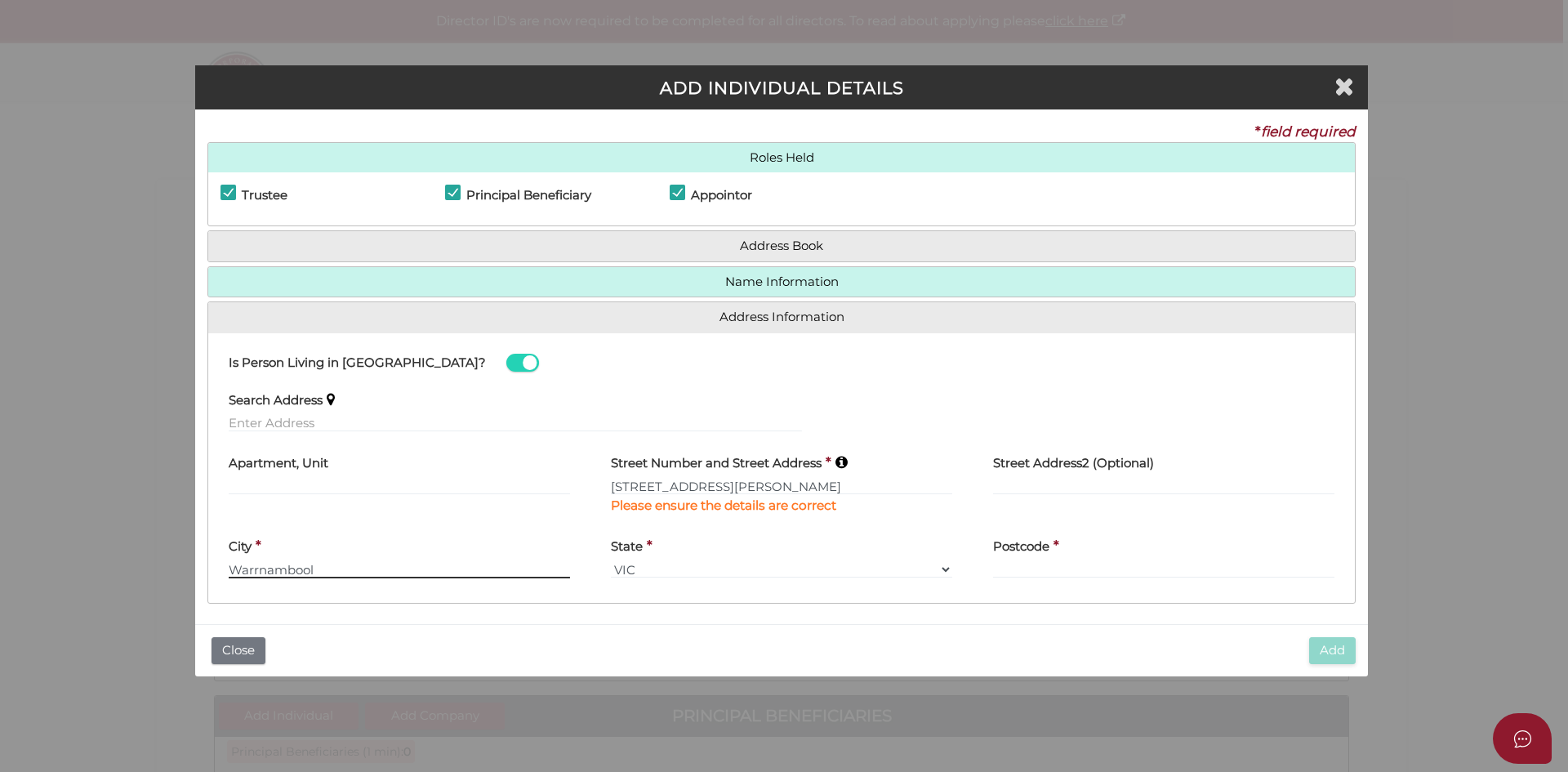
type input "Warrnambool"
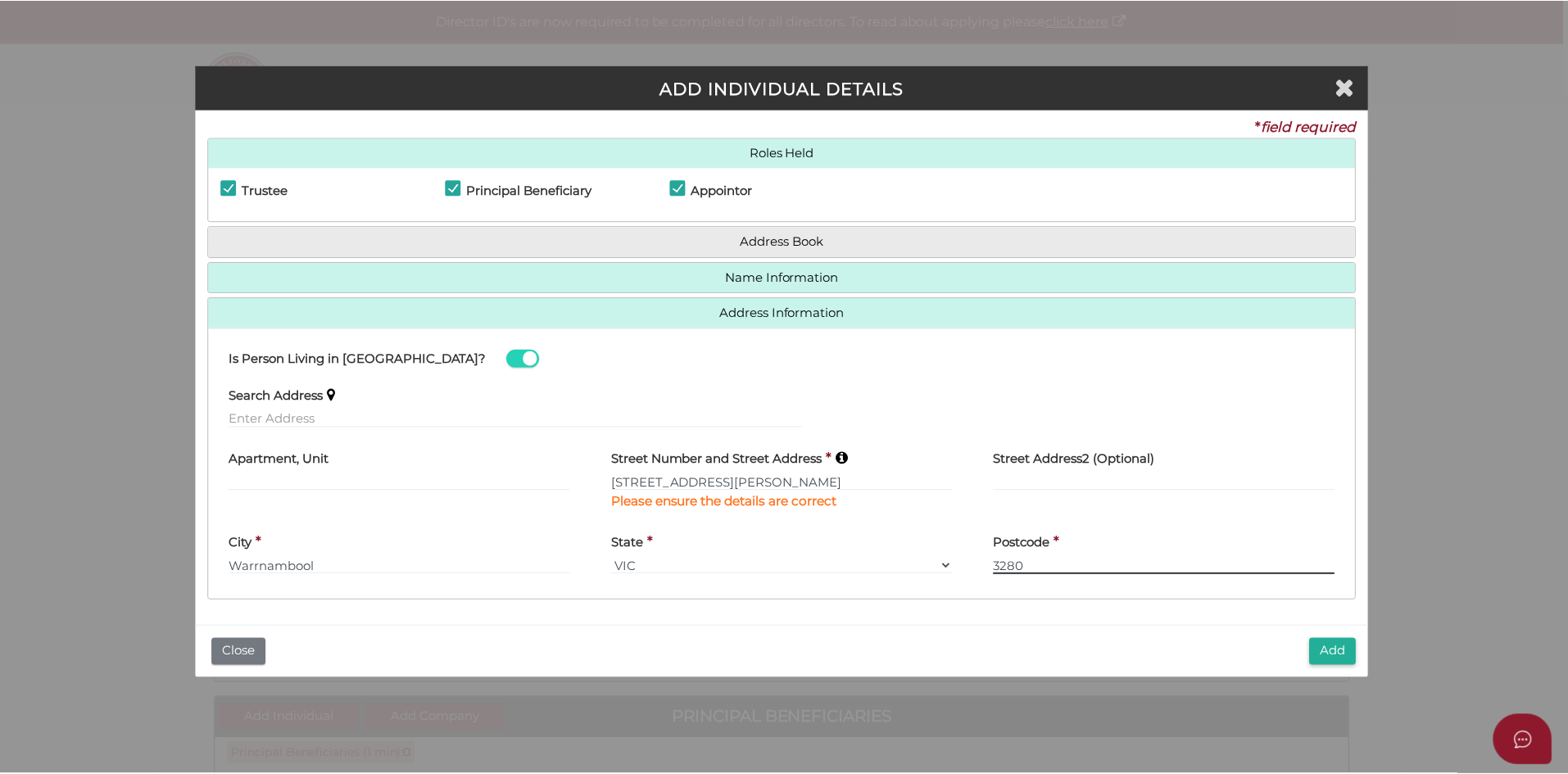
scroll to position [6, 0]
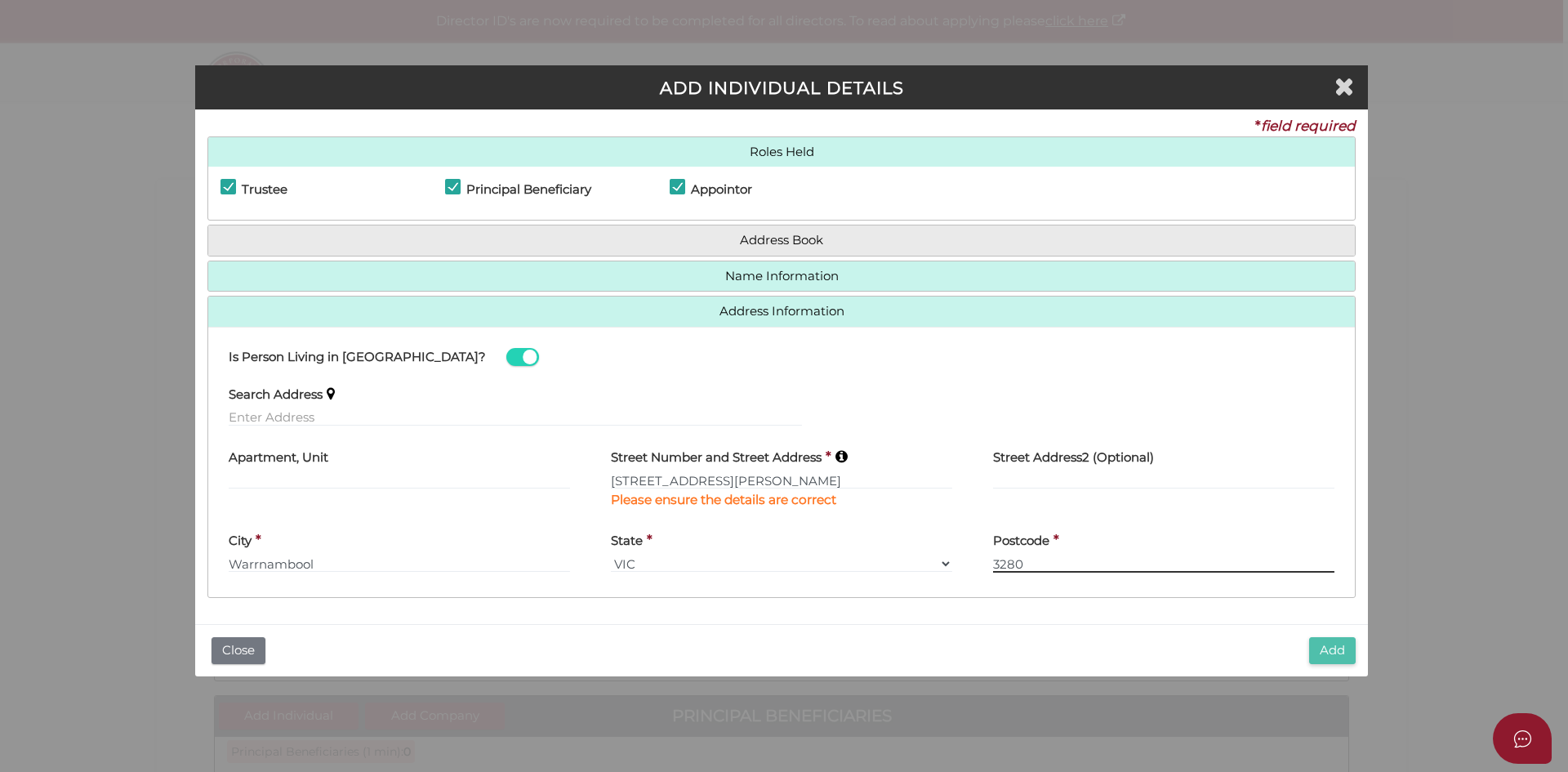
type input "3280"
click at [1331, 649] on button "Add" at bounding box center [1332, 650] width 46 height 27
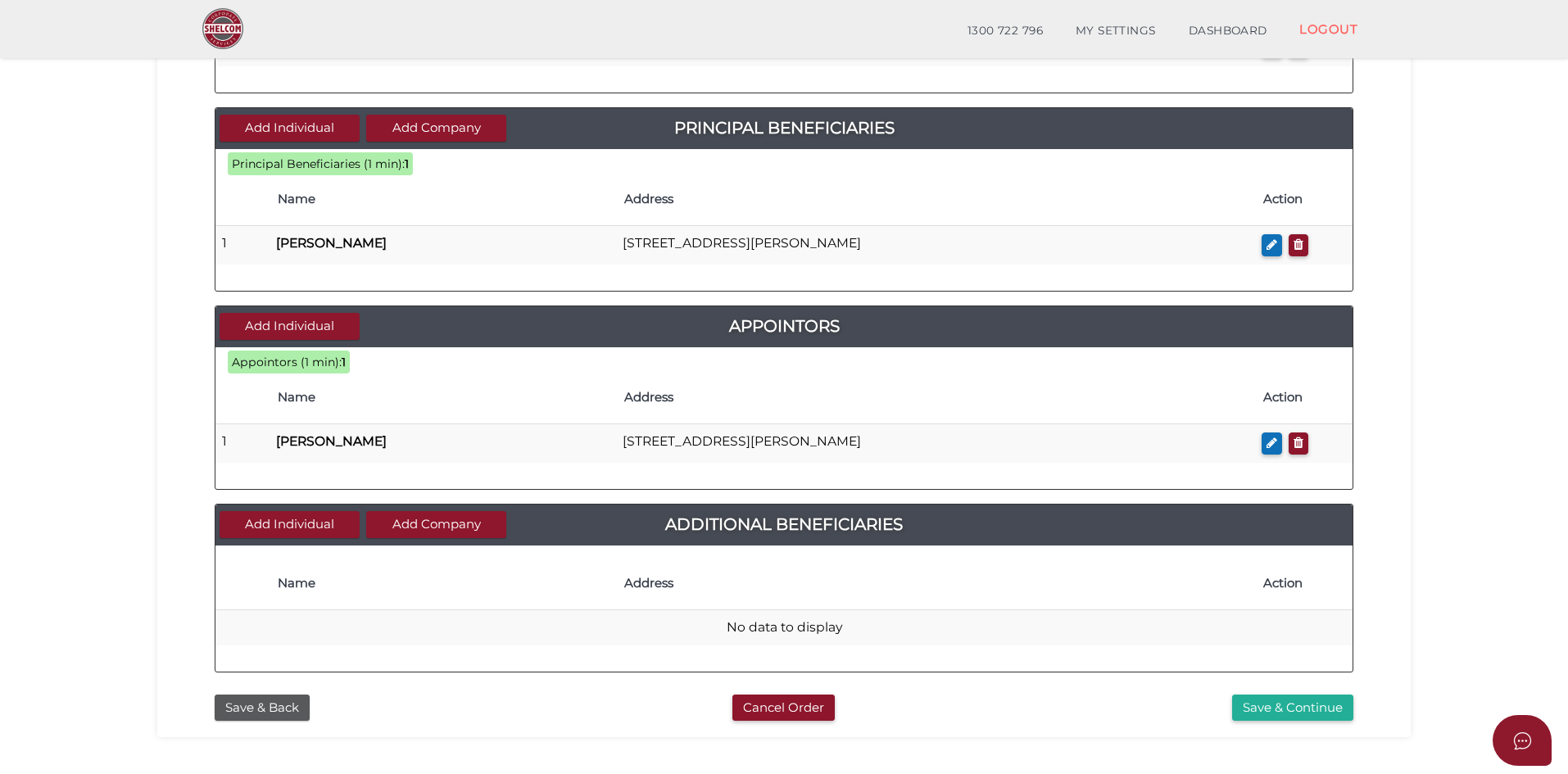
scroll to position [574, 0]
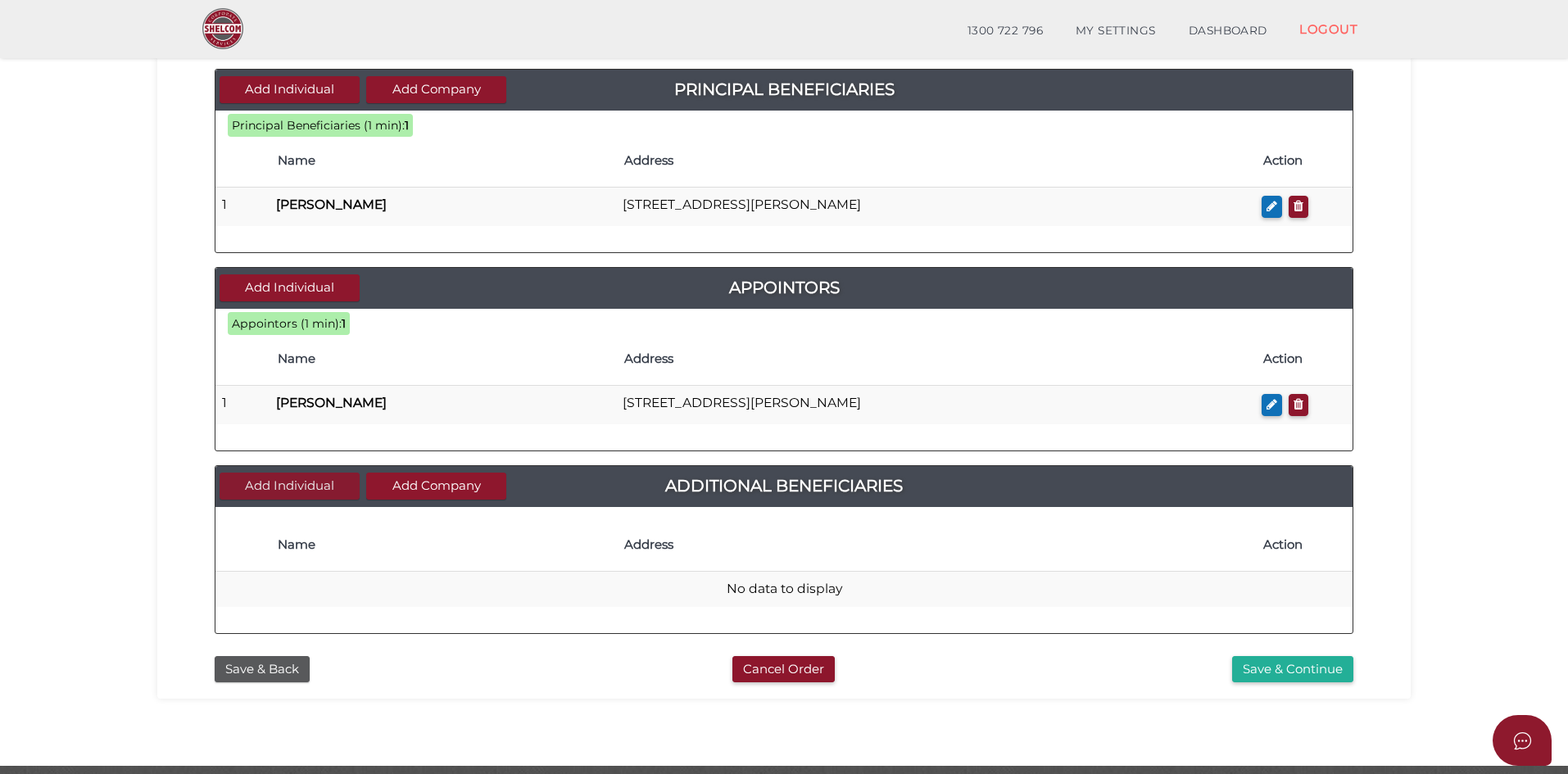
click at [289, 482] on button "Add Individual" at bounding box center [290, 485] width 140 height 27
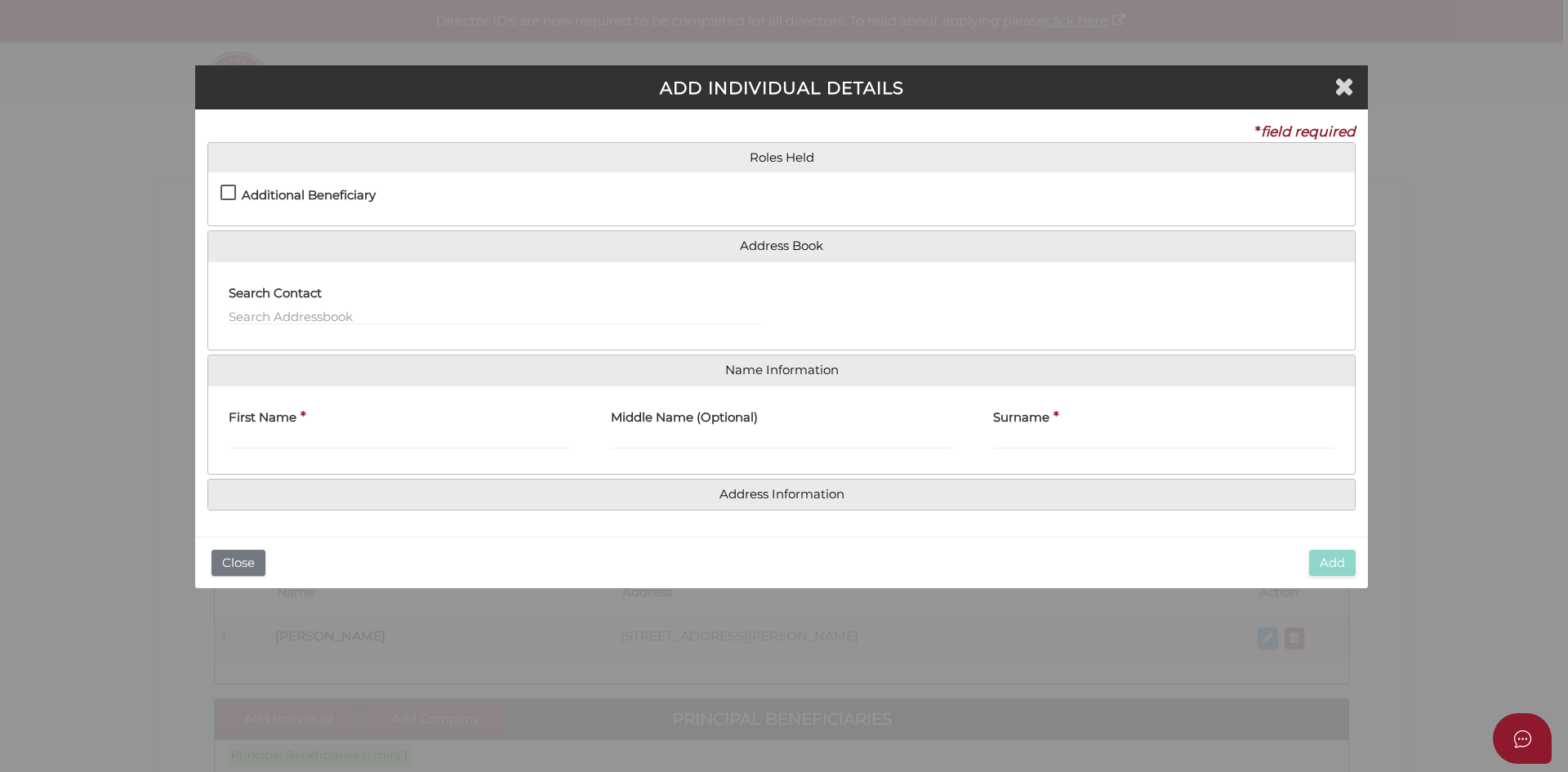
click at [226, 184] on div "Settlor Trustee Principal Beneficiary Appointor Additional Beneficiary" at bounding box center [782, 199] width 1146 height 53
drag, startPoint x: 229, startPoint y: 193, endPoint x: 344, endPoint y: 254, distance: 130.2
click at [230, 196] on label "Additional Beneficiary" at bounding box center [298, 199] width 155 height 21
checkbox input "true"
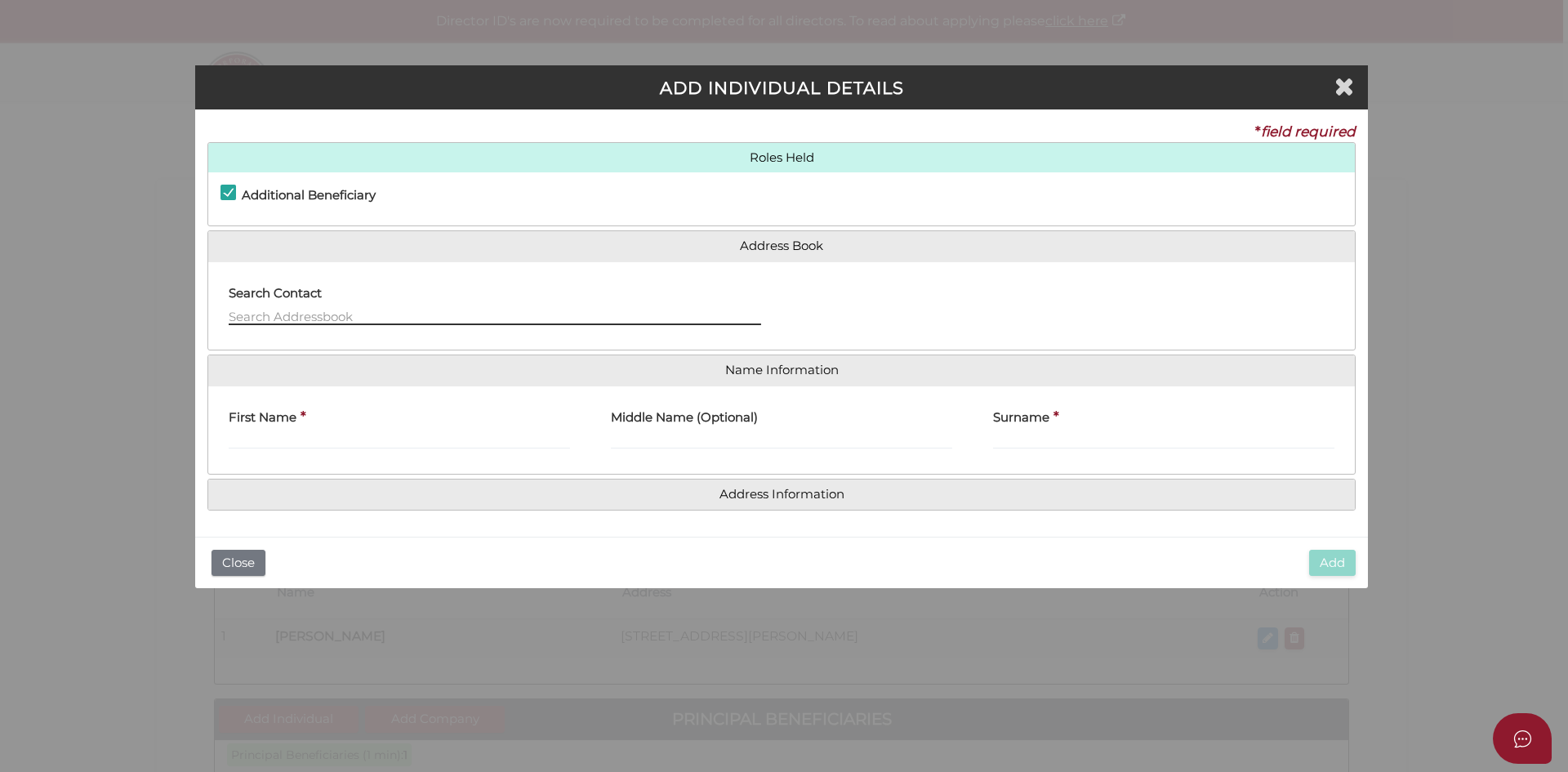
click at [308, 320] on input "text" at bounding box center [495, 316] width 533 height 18
type input "9"
type input "Dakota"
type input "Skye"
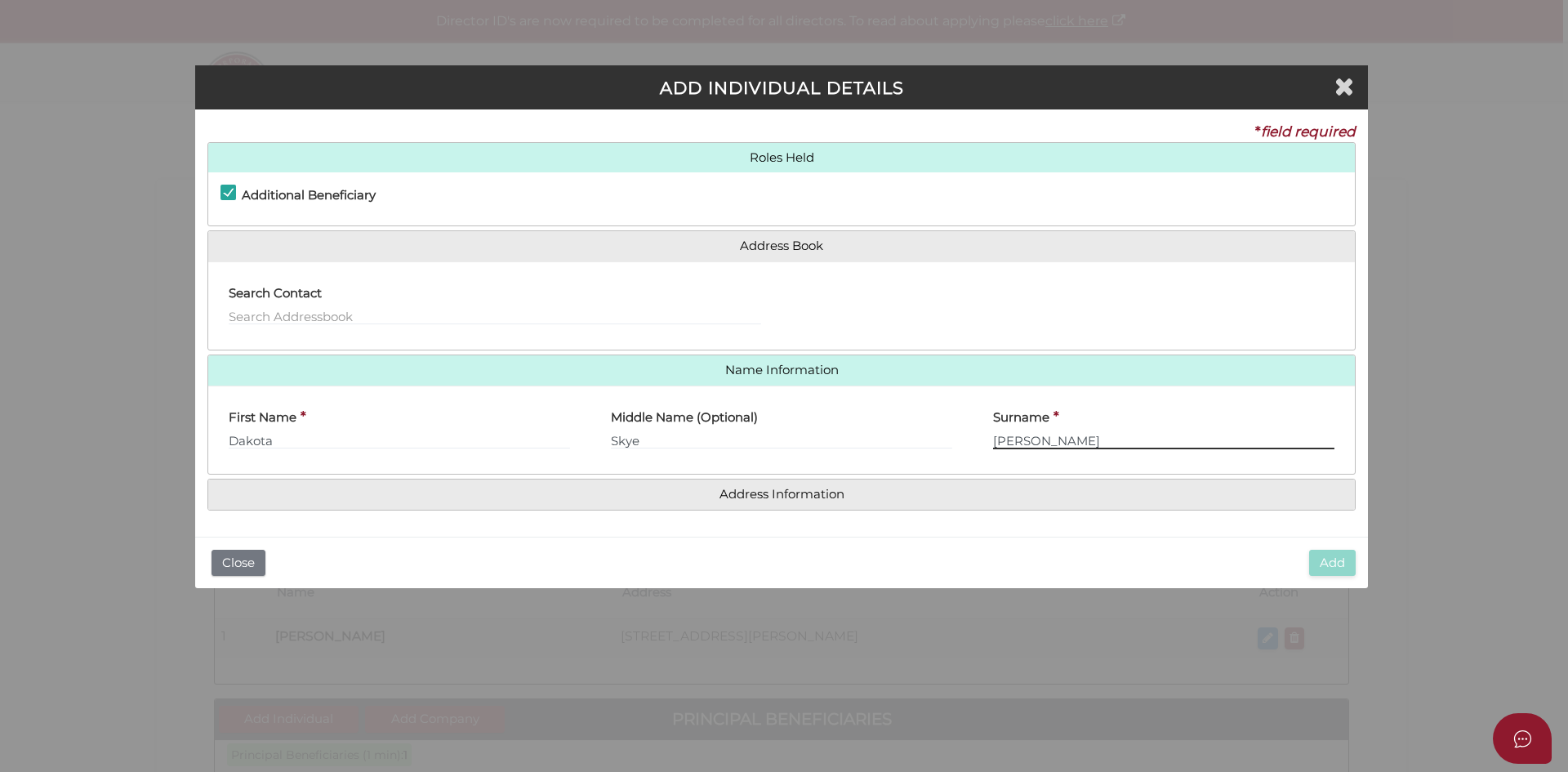
type input "[PERSON_NAME]"
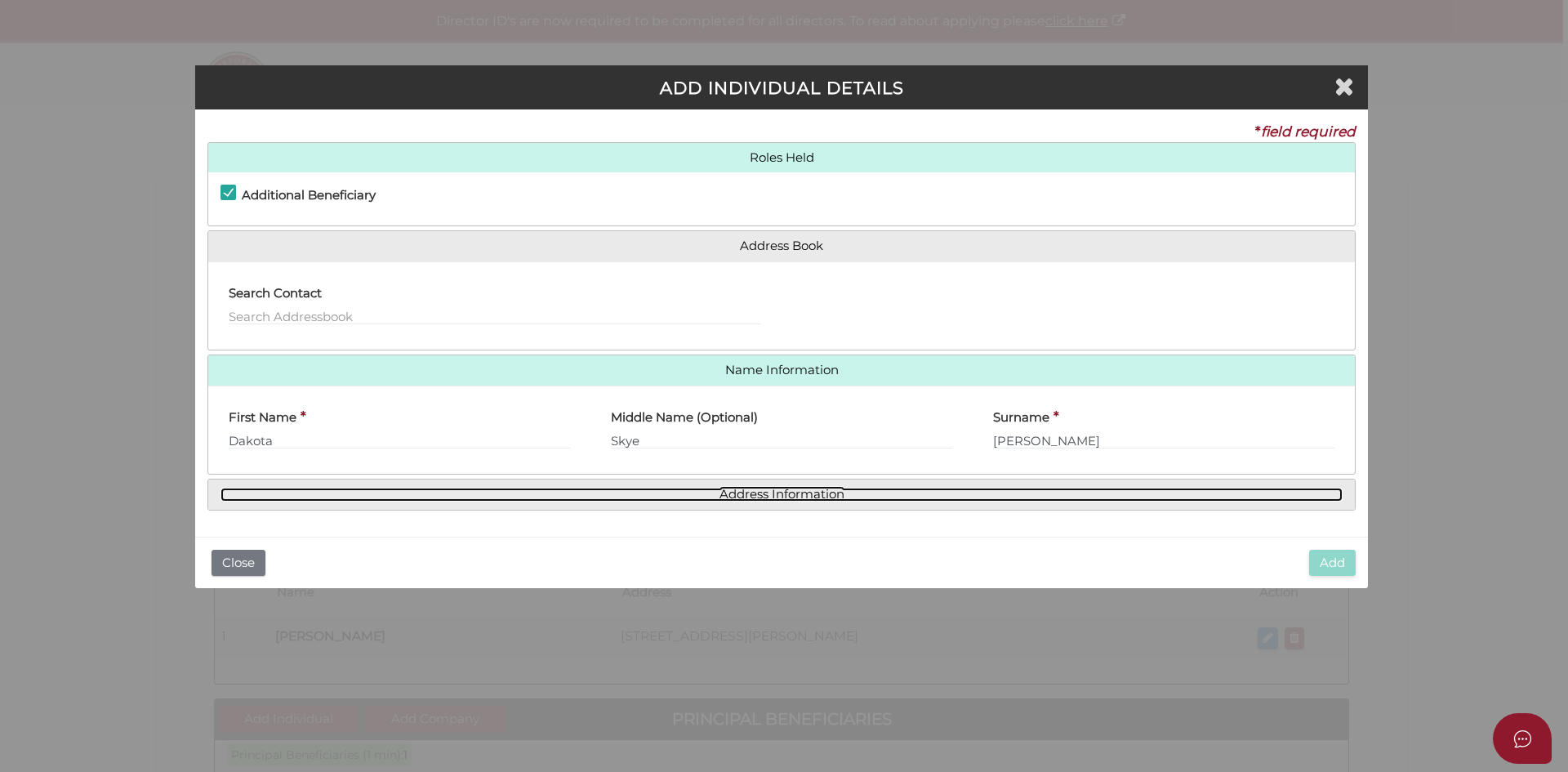
click at [789, 495] on link "Address Information" at bounding box center [781, 495] width 1122 height 14
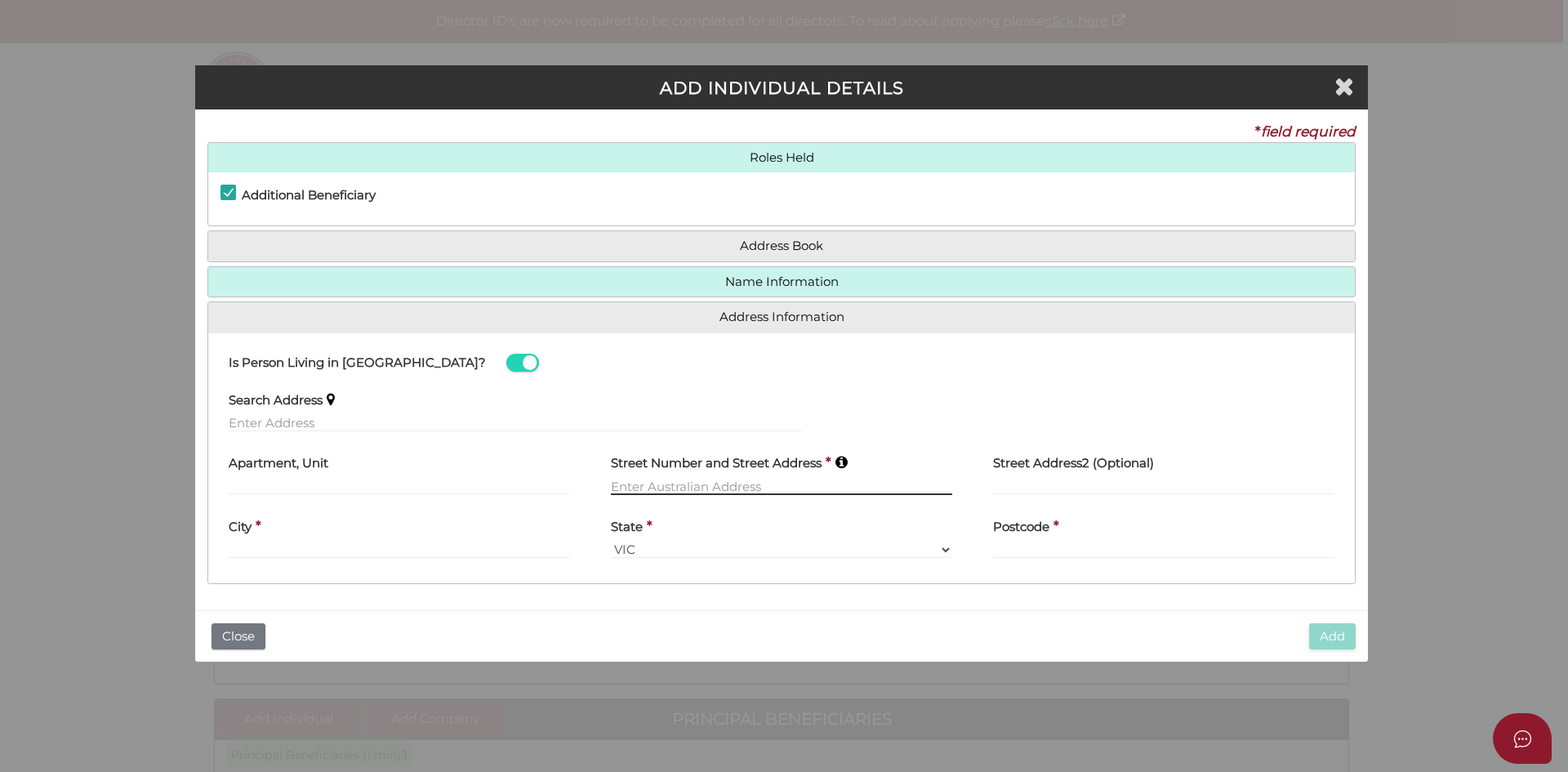
click at [683, 482] on input "text" at bounding box center [781, 486] width 341 height 18
type input "[STREET_ADDRESS][PERSON_NAME]"
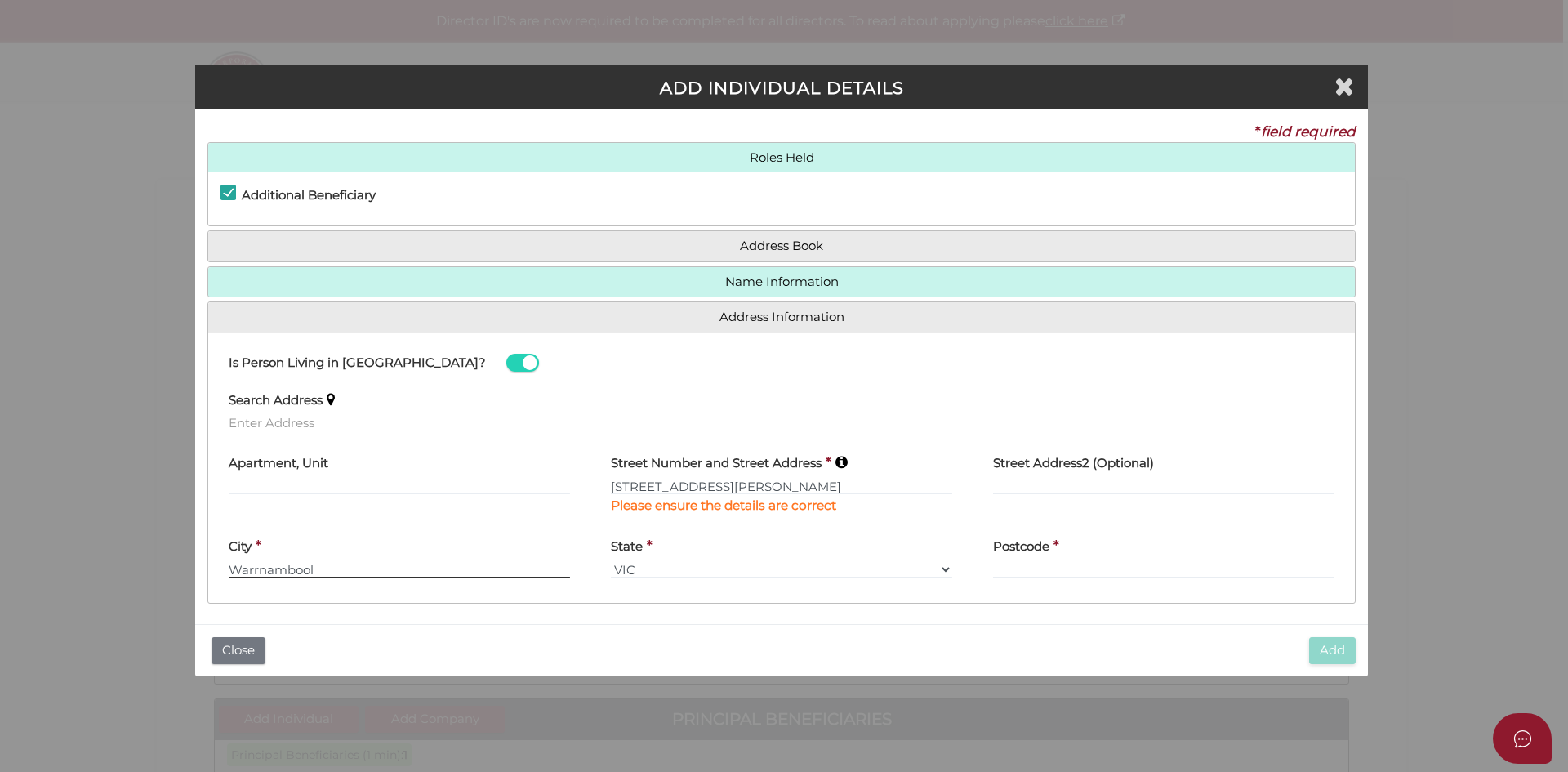
type input "Warrnambool"
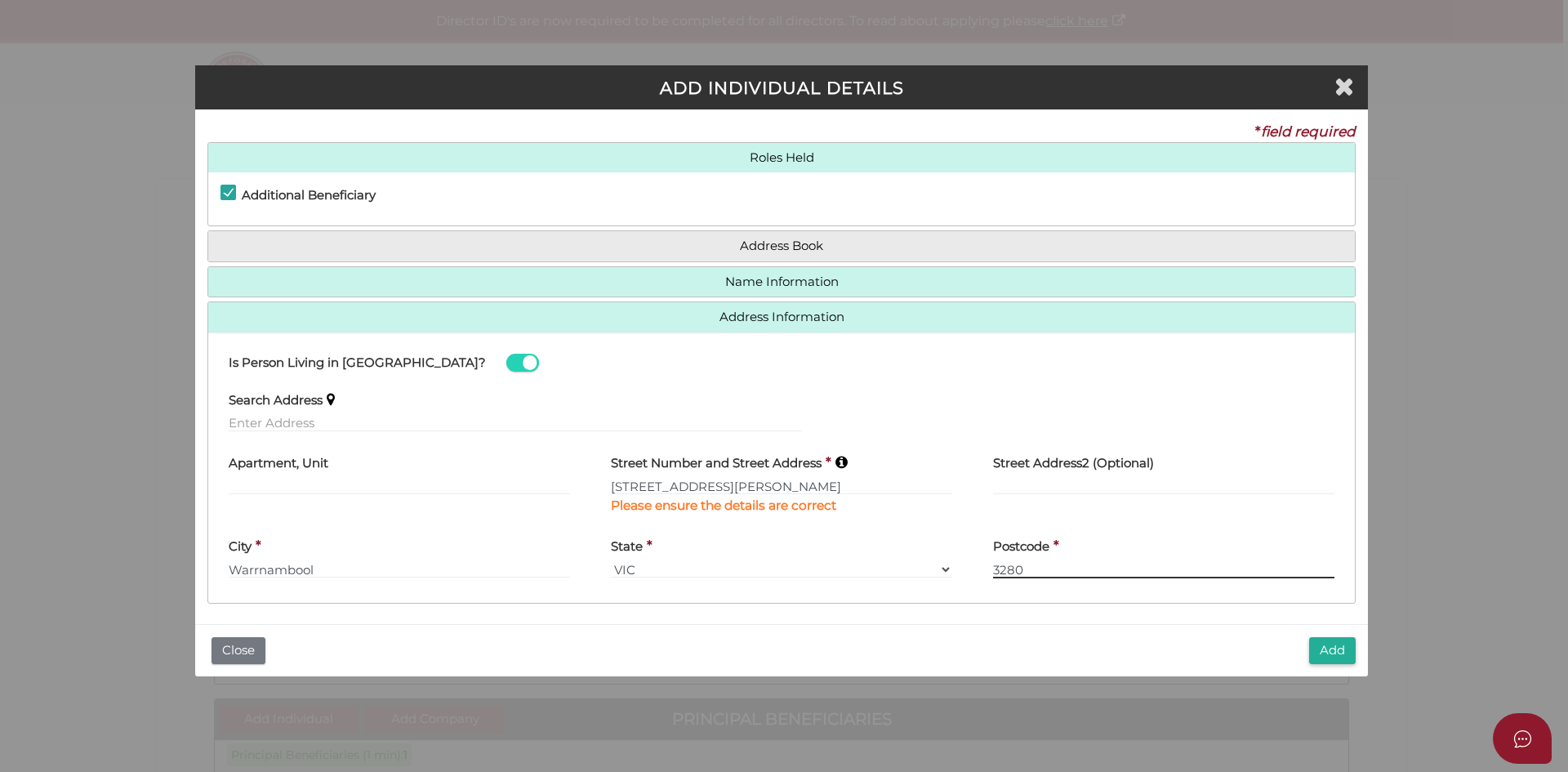
type input "3280"
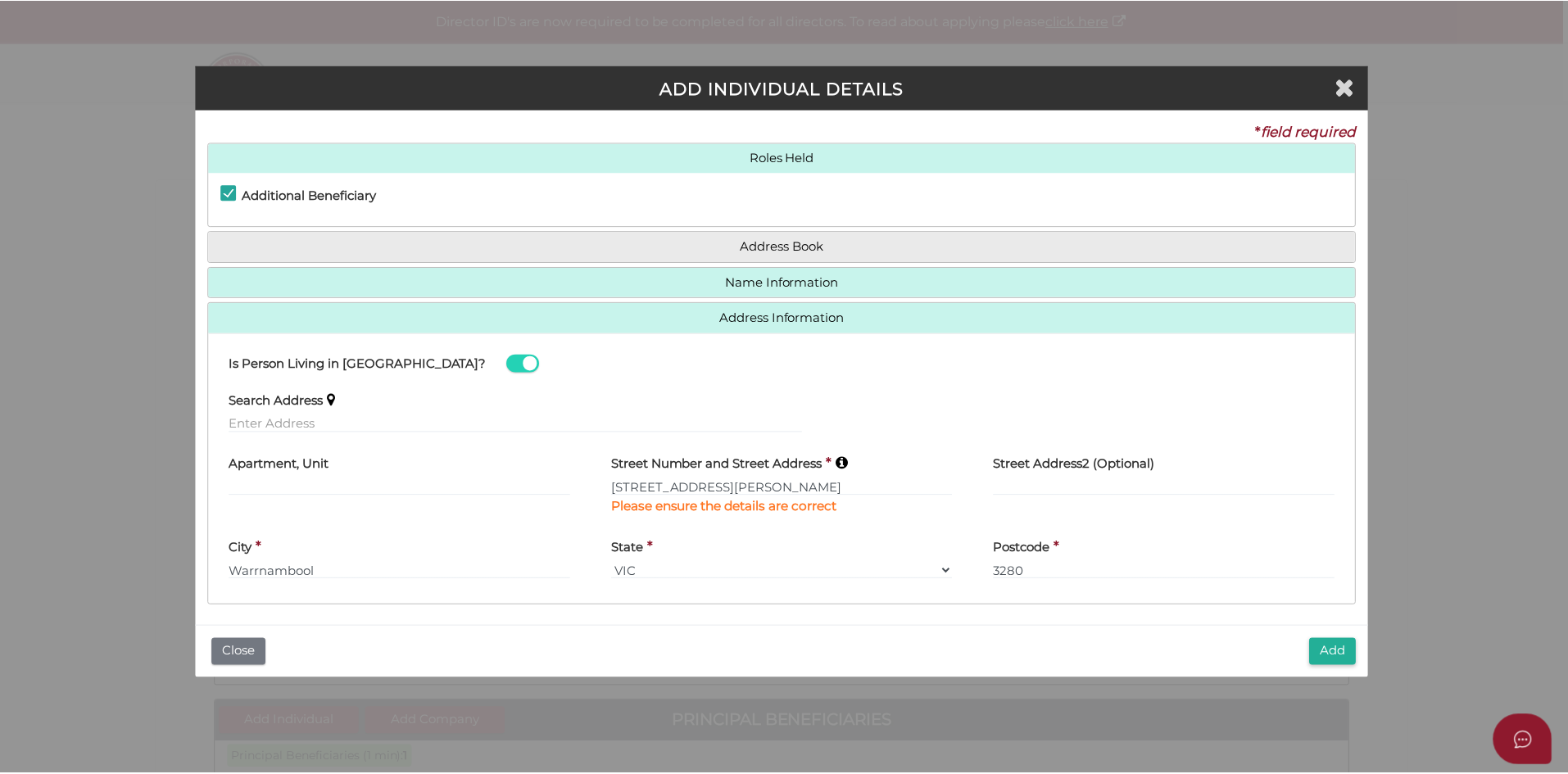
scroll to position [6, 0]
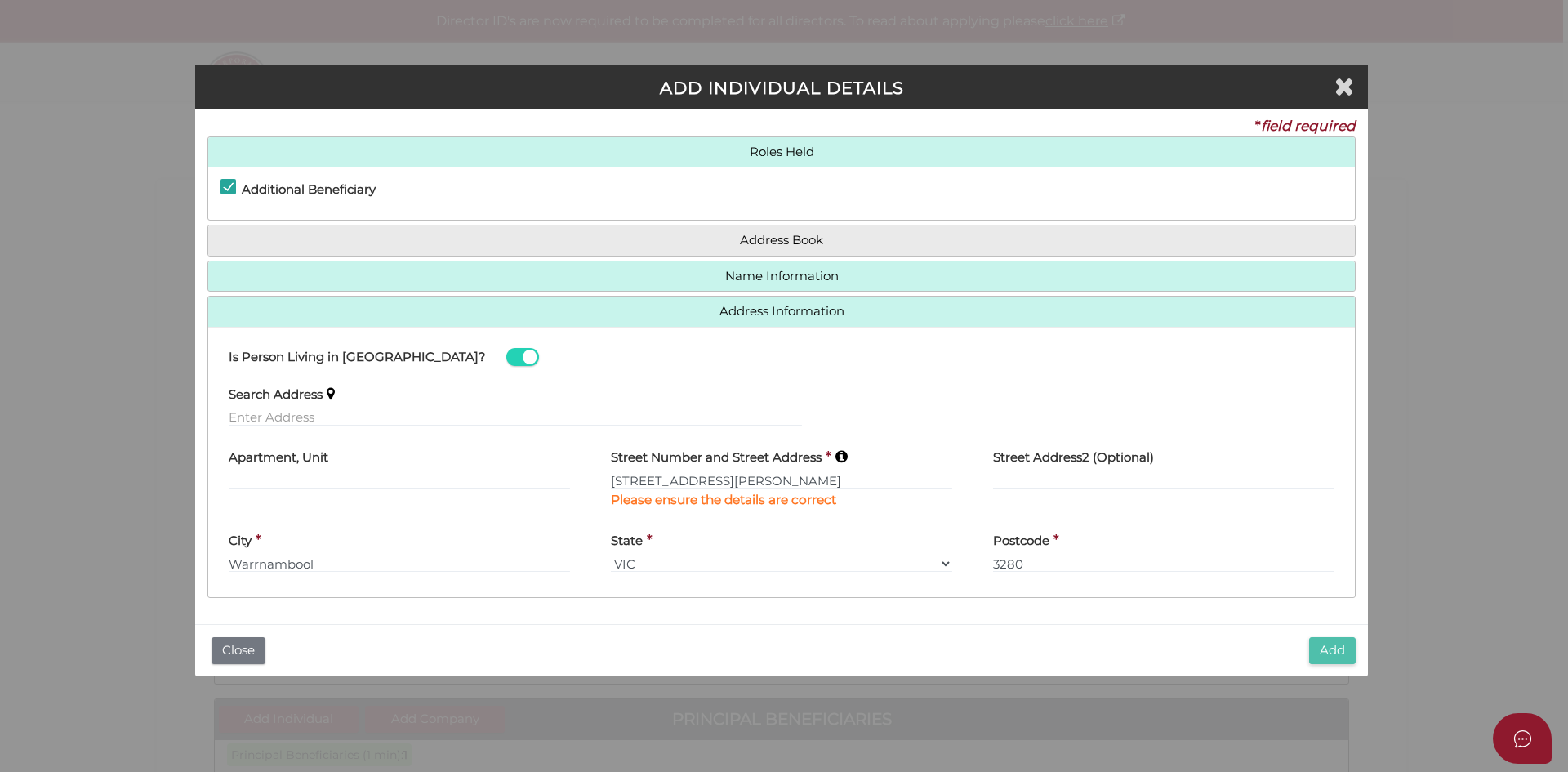
click at [1337, 651] on button "Add" at bounding box center [1332, 650] width 46 height 27
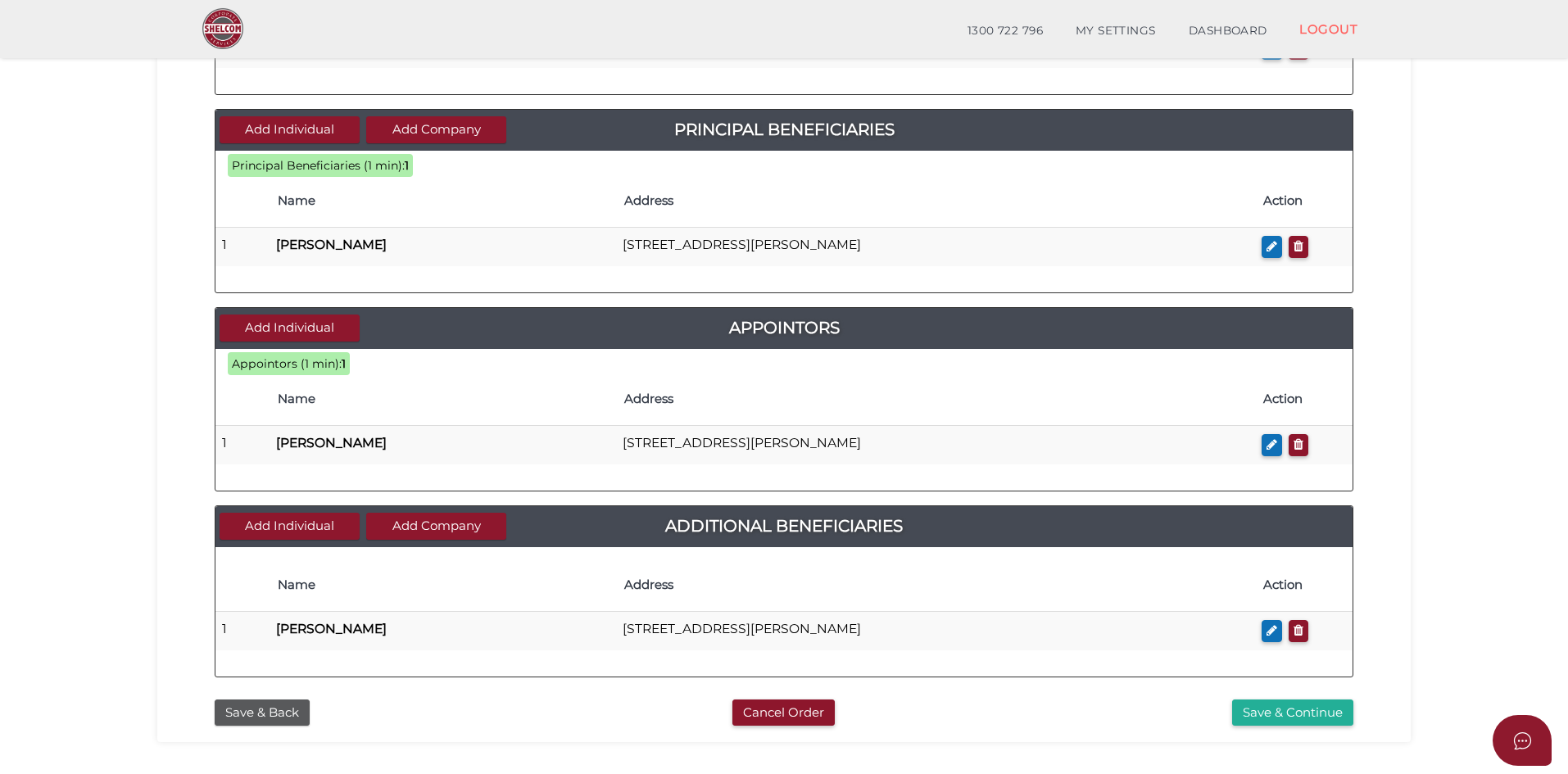
scroll to position [632, 0]
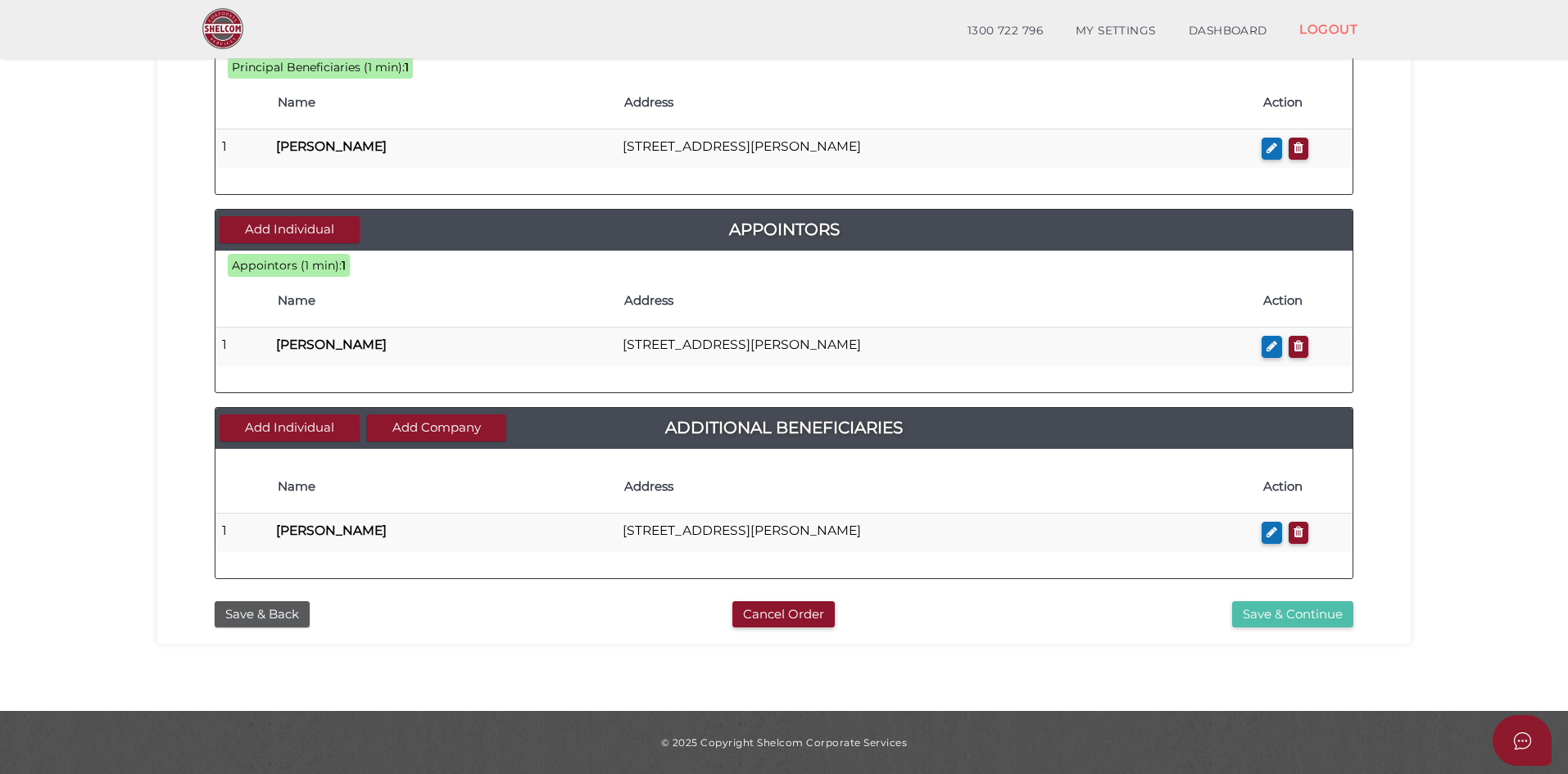
click at [1302, 612] on button "Save & Continue" at bounding box center [1292, 614] width 121 height 27
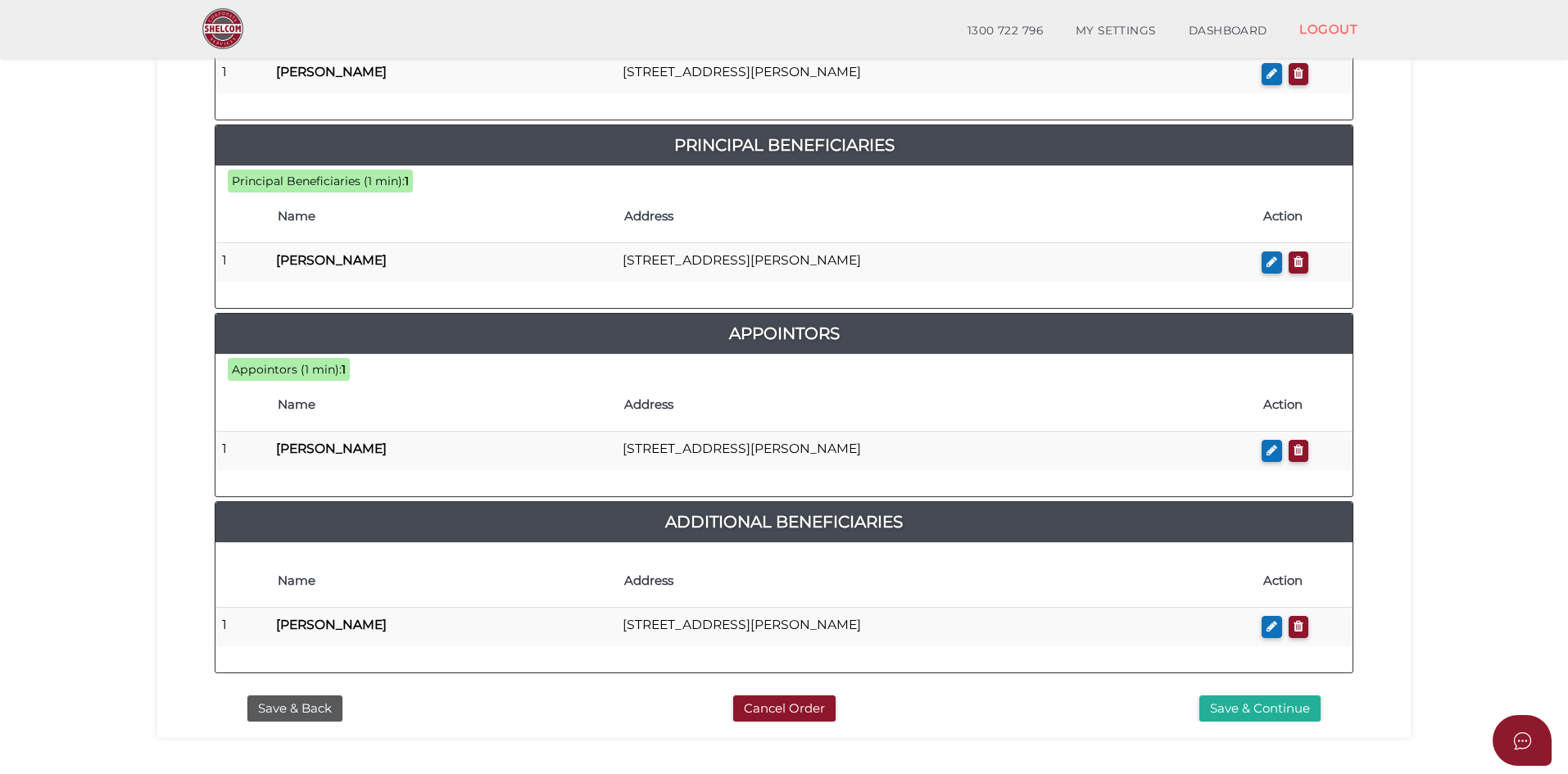
scroll to position [795, 0]
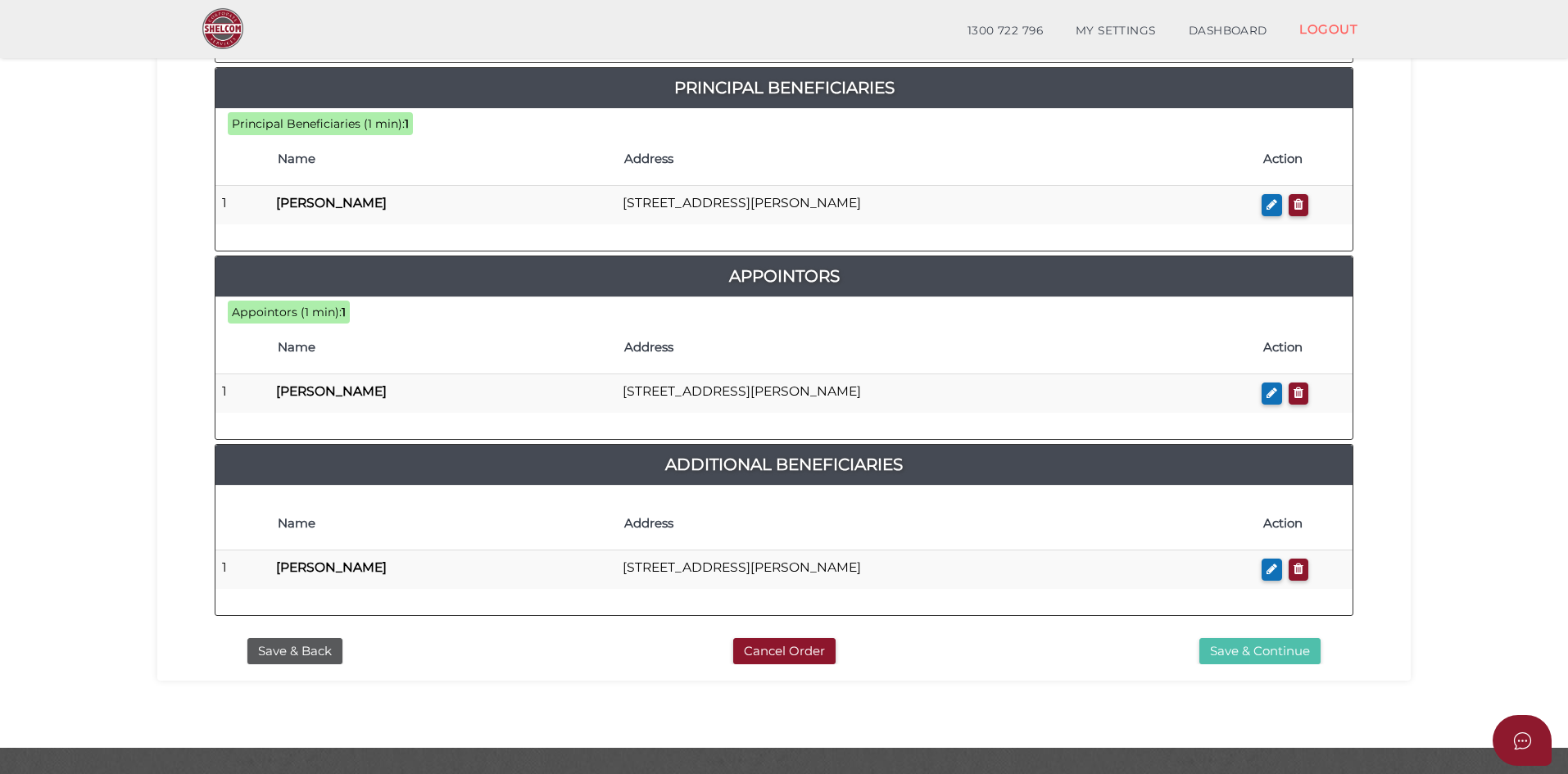
click at [1256, 638] on button "Save & Continue" at bounding box center [1259, 651] width 121 height 27
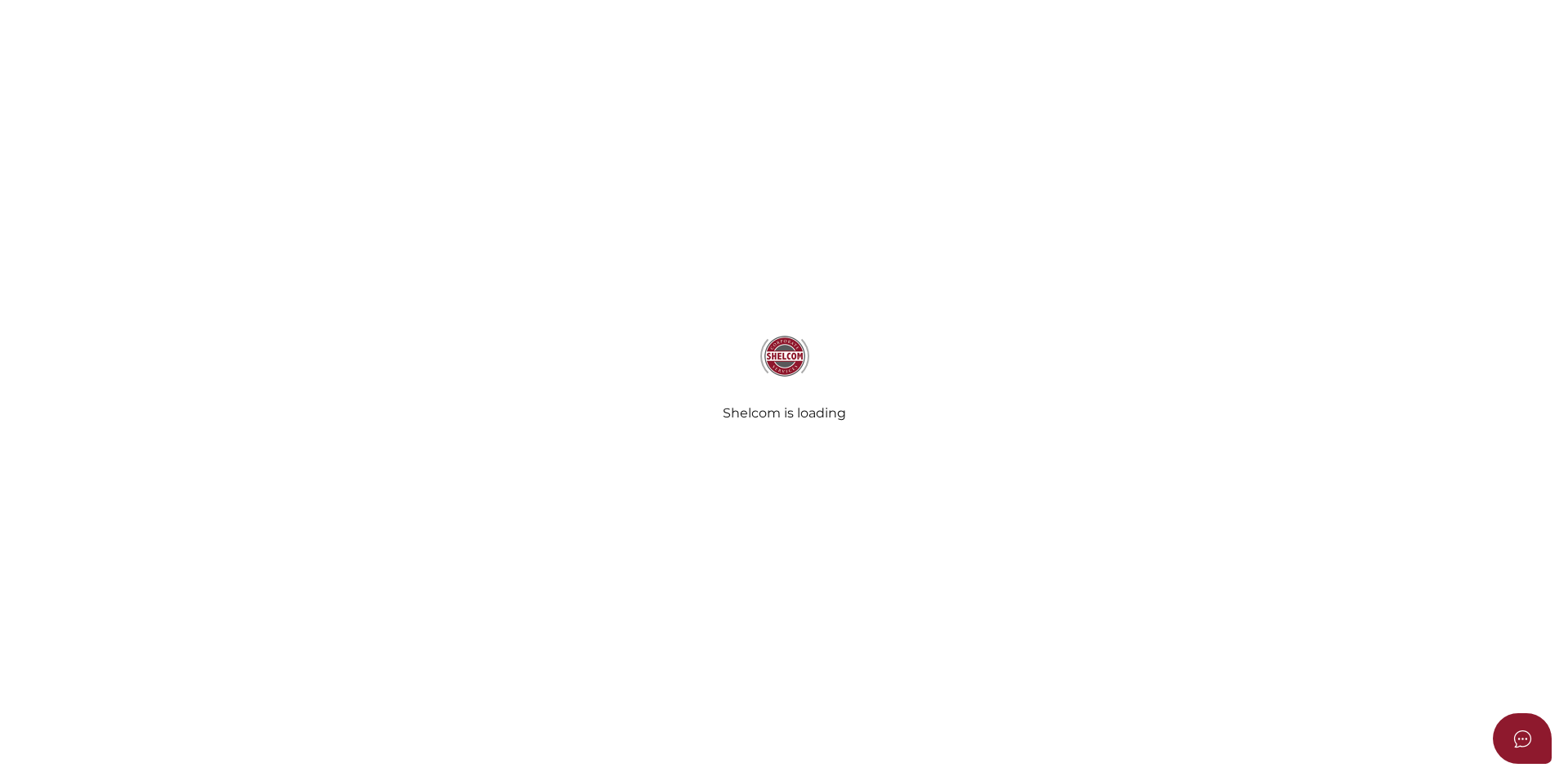
select select "Comb Binding"
radio input "true"
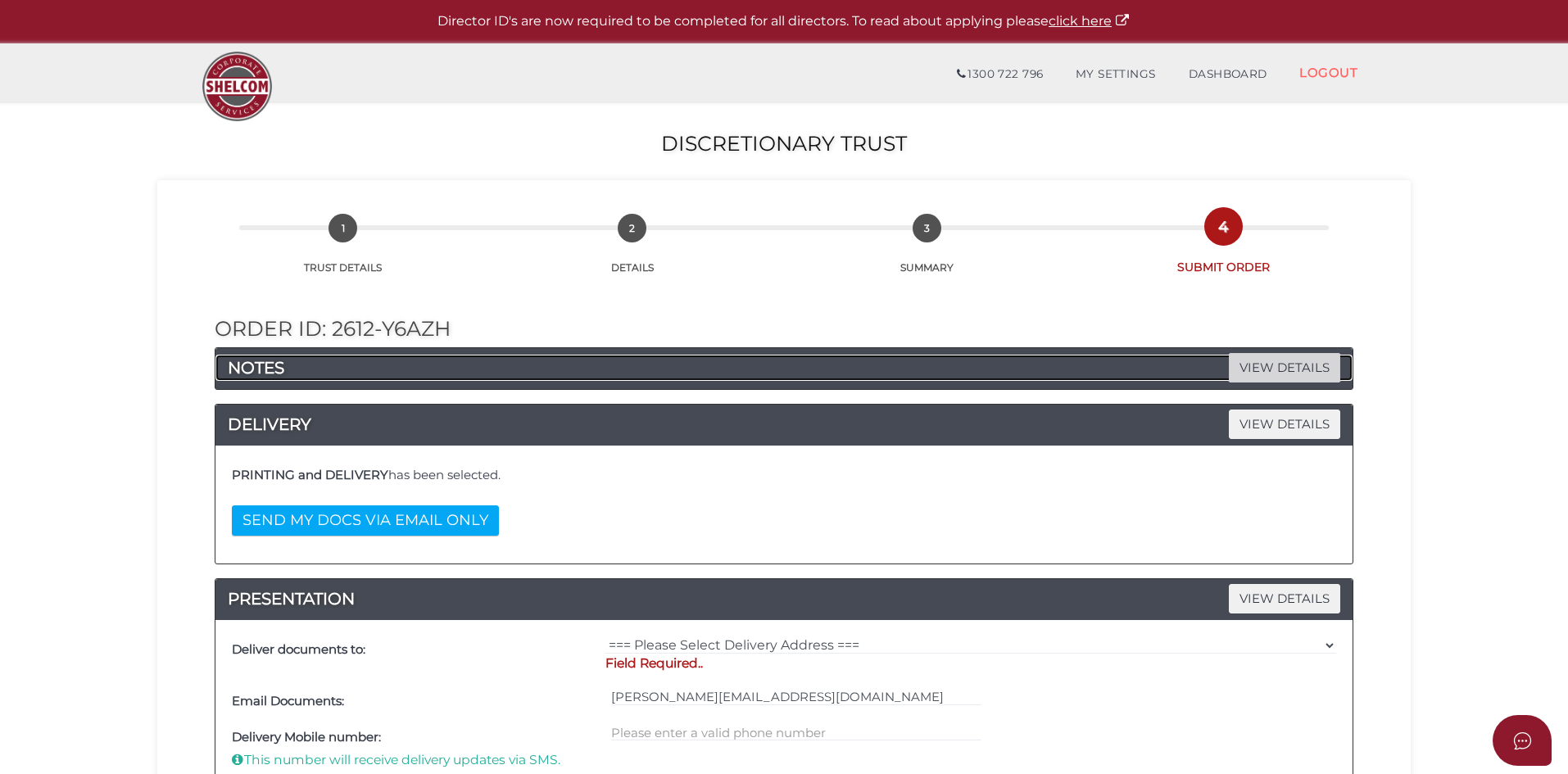
click at [1283, 367] on span "VIEW DETAILS" at bounding box center [1284, 367] width 111 height 29
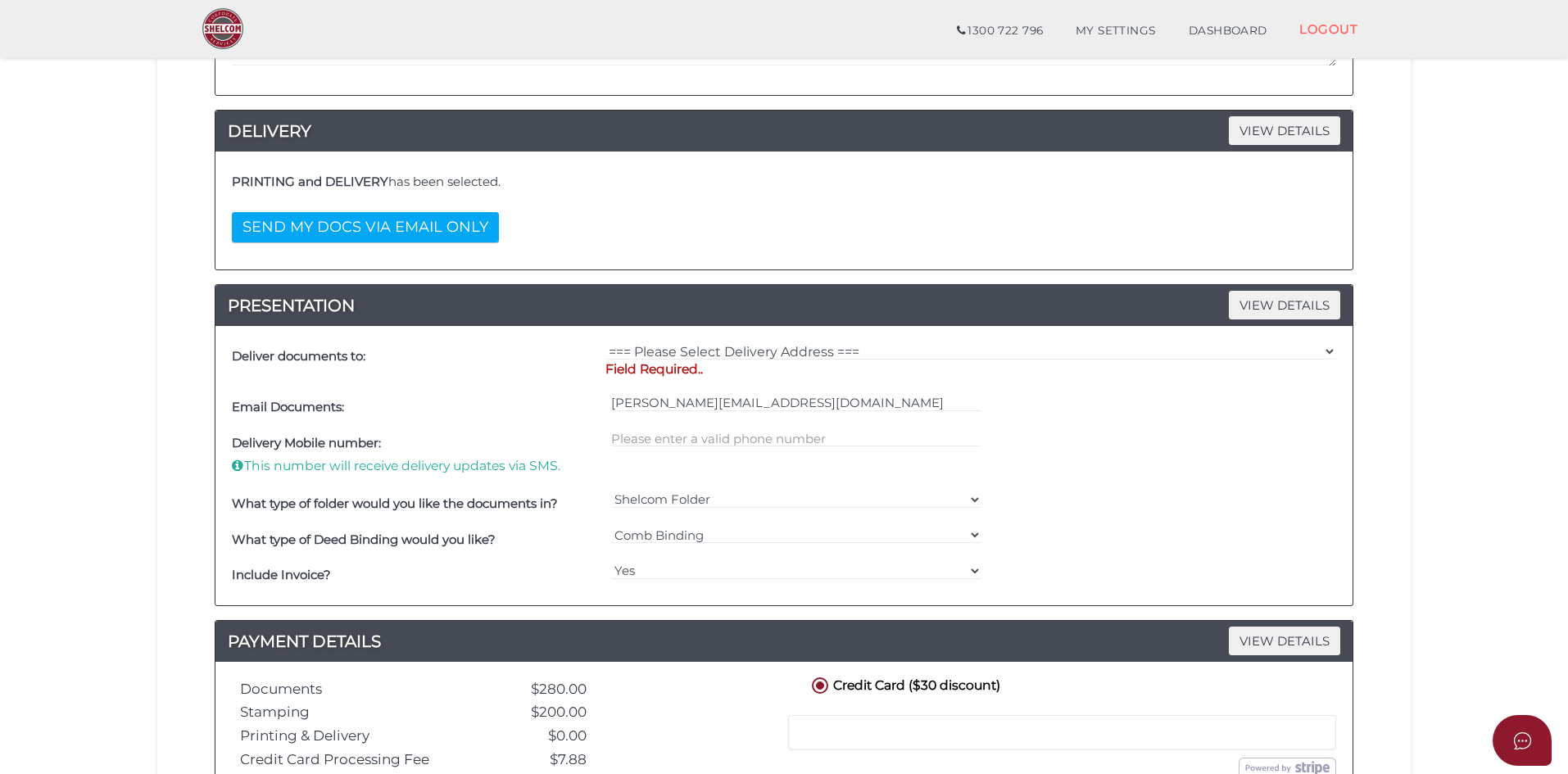
scroll to position [409, 0]
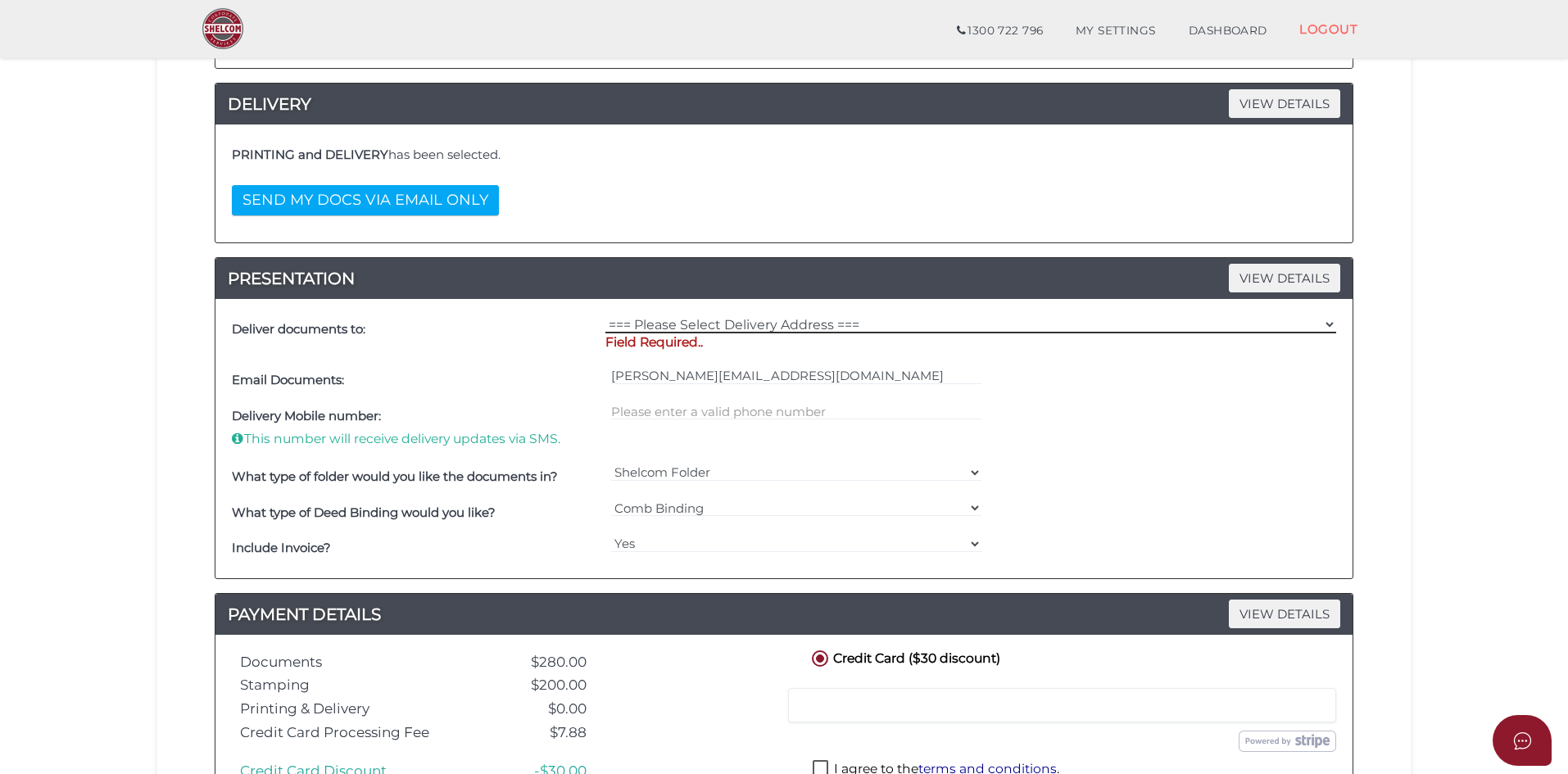
click at [685, 323] on select "=== Please Select Delivery Address === (User Address - [PERSON_NAME]) [STREET_A…" at bounding box center [970, 324] width 731 height 18
select select "0"
click at [606, 316] on select "=== Please Select Delivery Address === (User Address - [PERSON_NAME]) [STREET_A…" at bounding box center [970, 324] width 731 height 18
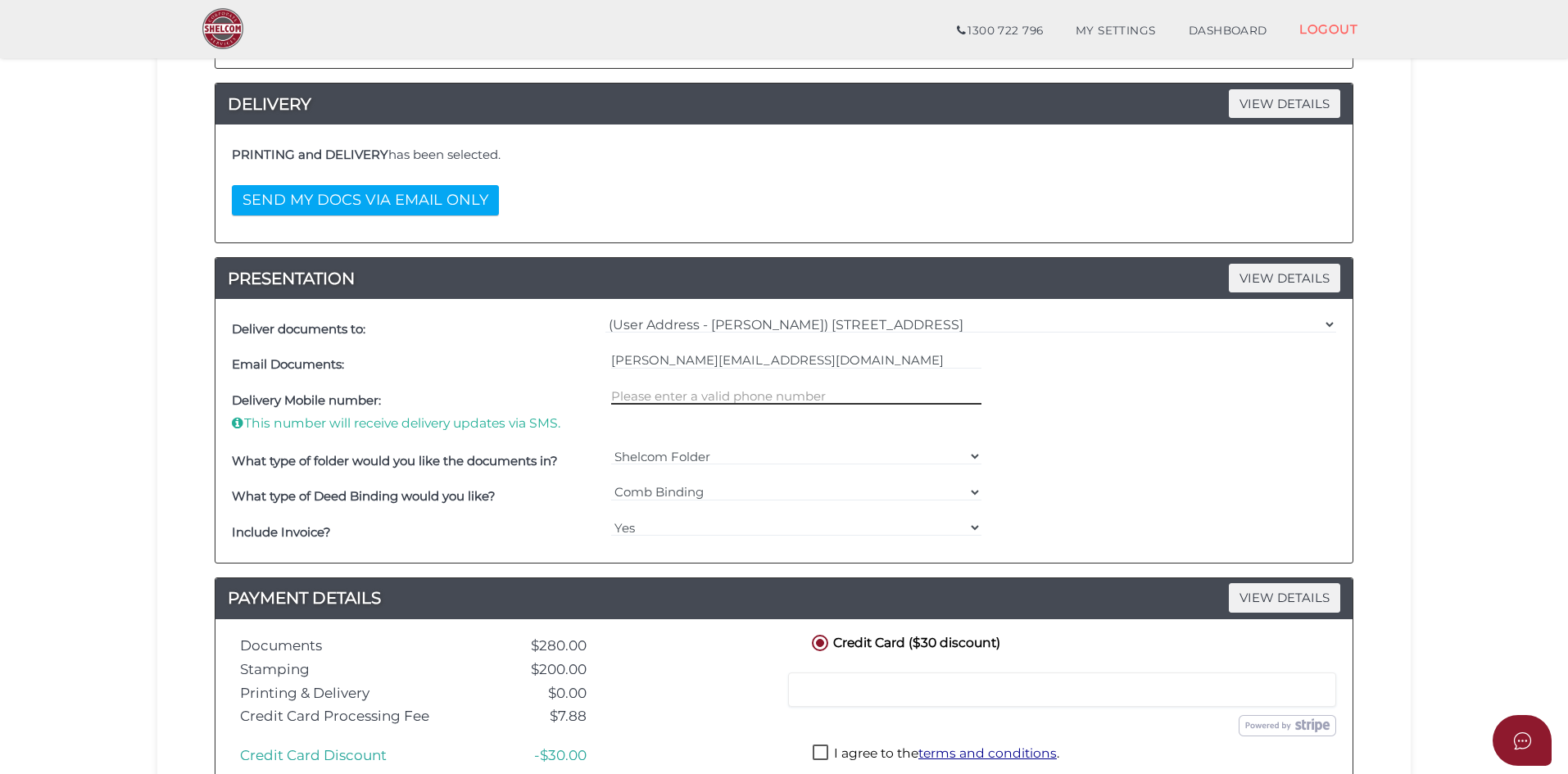
click at [692, 395] on input "text" at bounding box center [797, 395] width 371 height 18
type input "0427450181"
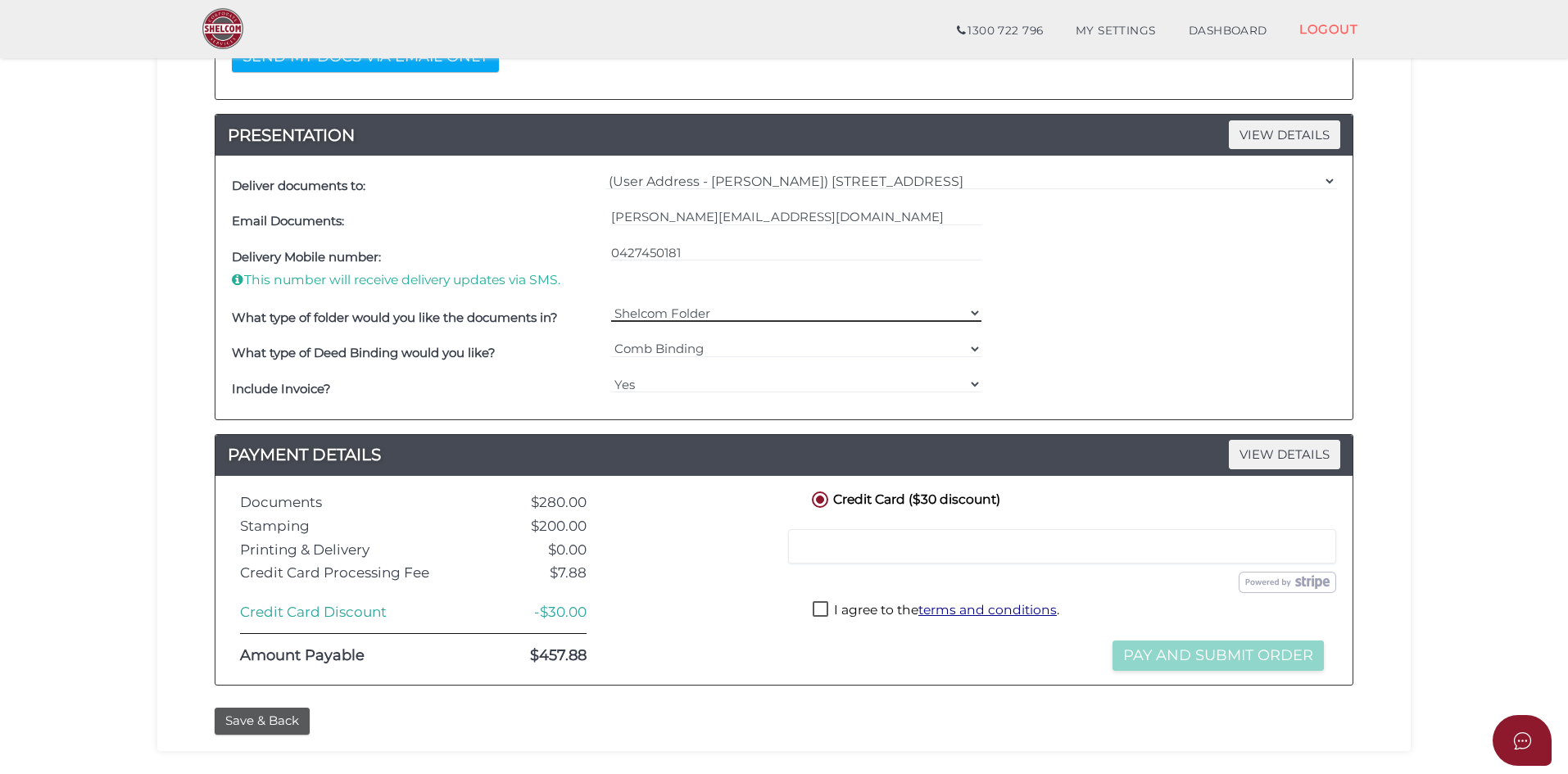
scroll to position [574, 0]
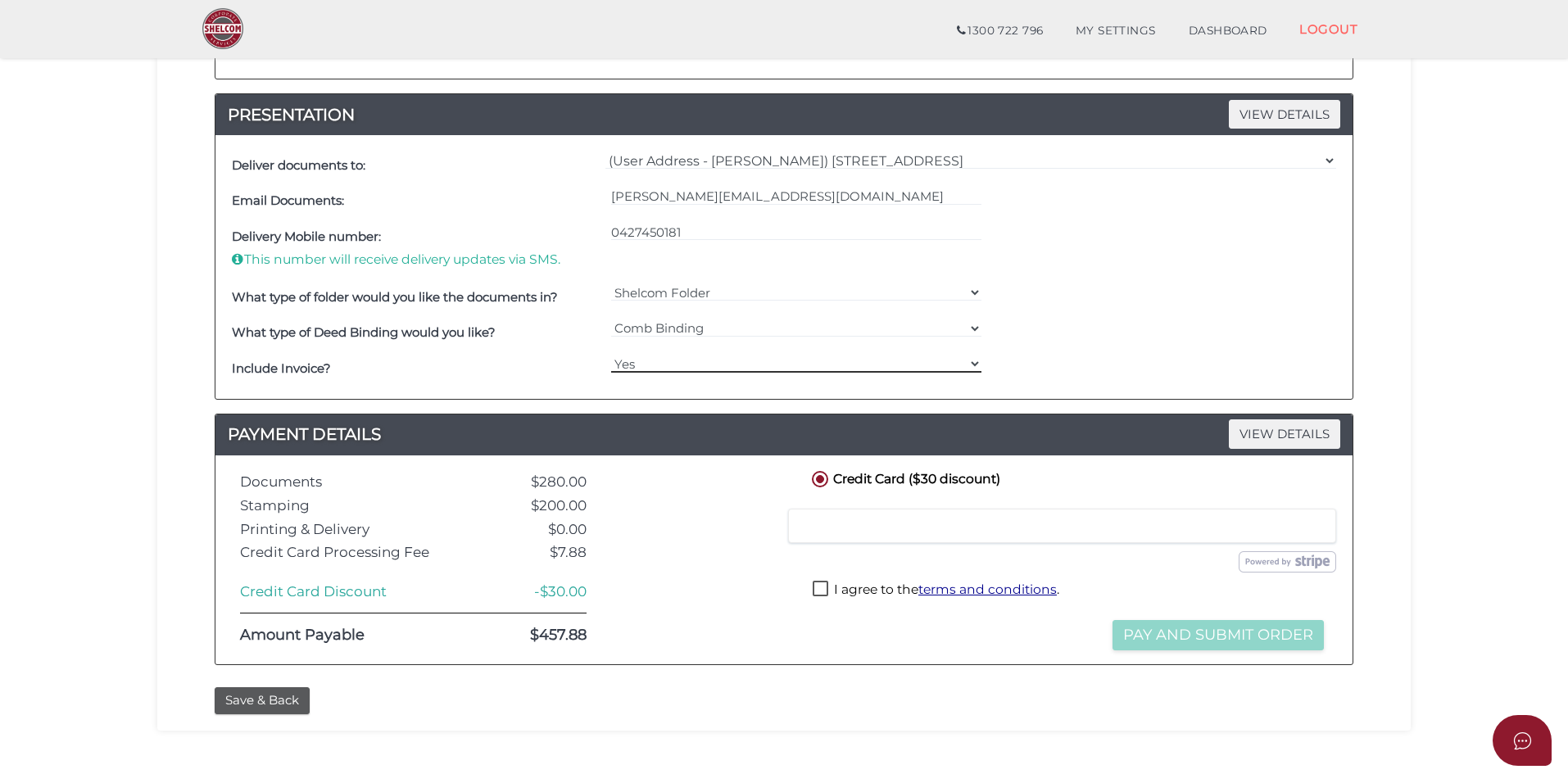
click at [973, 362] on select "Yes No" at bounding box center [797, 364] width 371 height 18
drag, startPoint x: 978, startPoint y: 358, endPoint x: 928, endPoint y: 366, distance: 50.6
click at [975, 358] on select "Yes No" at bounding box center [797, 364] width 371 height 18
click at [611, 355] on select "Yes No" at bounding box center [797, 364] width 371 height 18
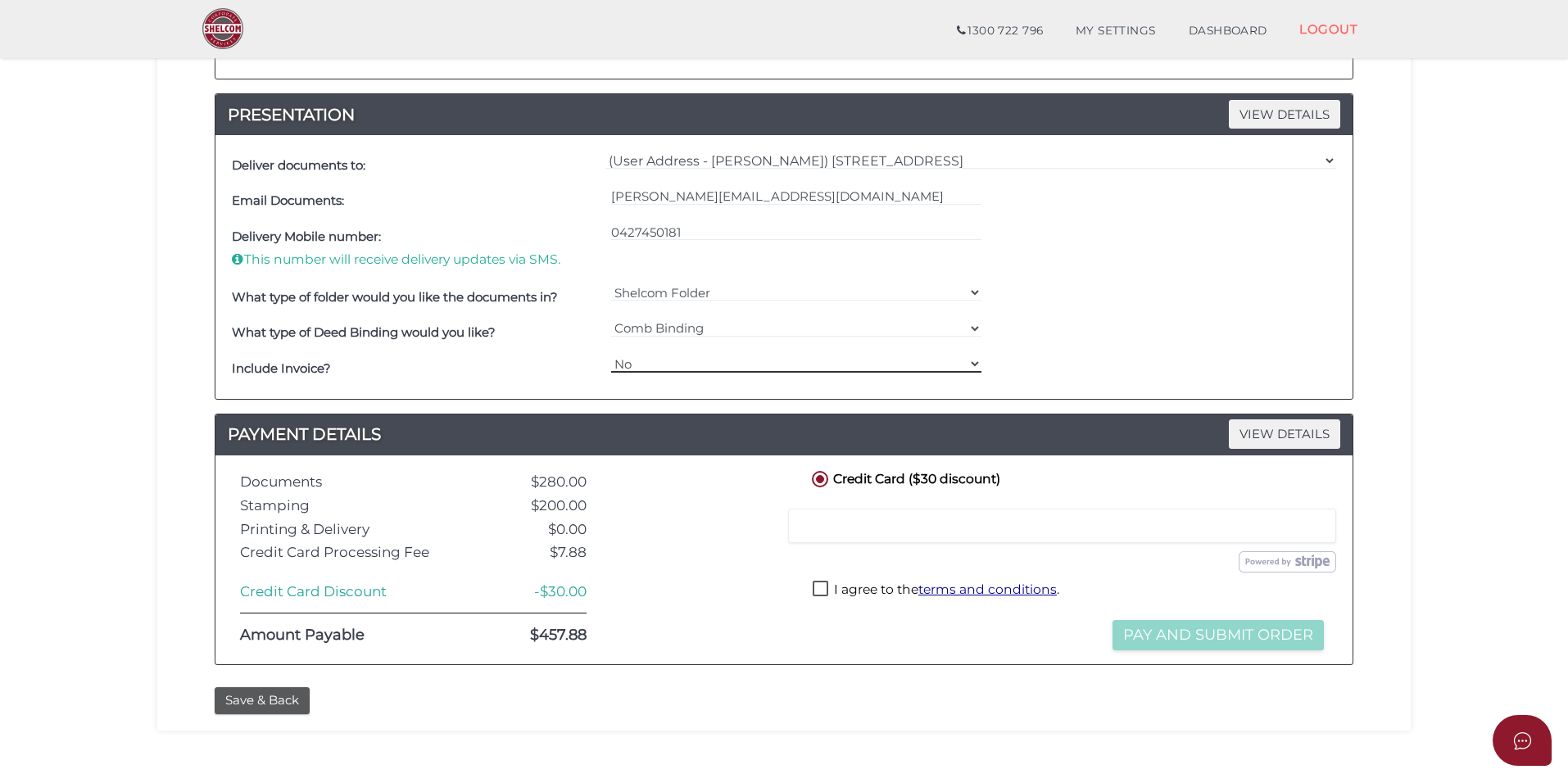
drag, startPoint x: 970, startPoint y: 361, endPoint x: 867, endPoint y: 371, distance: 103.5
click at [965, 361] on select "Yes No" at bounding box center [797, 364] width 371 height 18
select select "Yes"
click at [611, 355] on select "Yes No" at bounding box center [797, 364] width 371 height 18
click at [820, 588] on label "I agree to the terms and conditions ." at bounding box center [936, 591] width 247 height 21
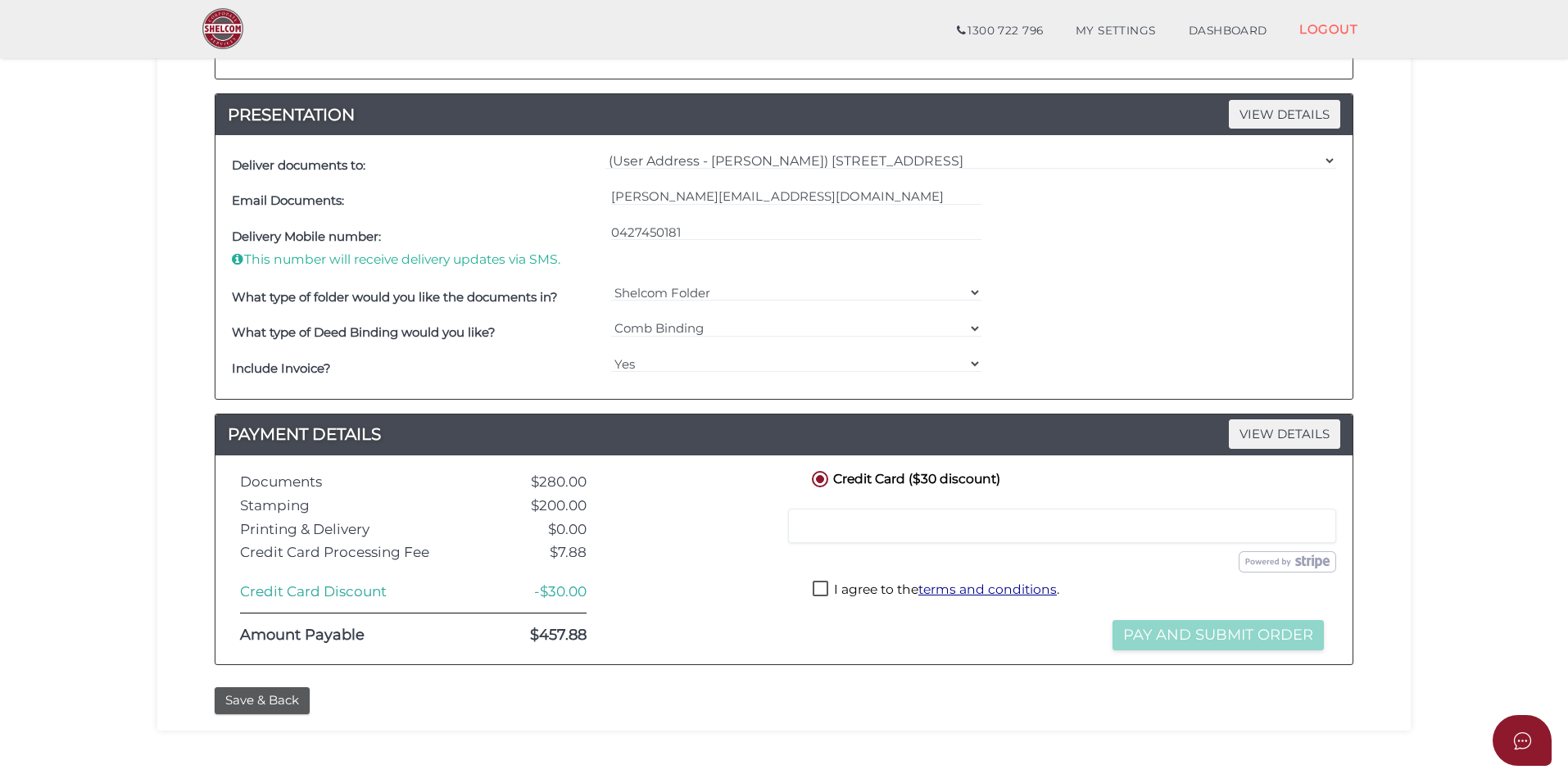
checkbox input "true"
click at [1222, 634] on button "Pay and Submit Order" at bounding box center [1218, 635] width 211 height 31
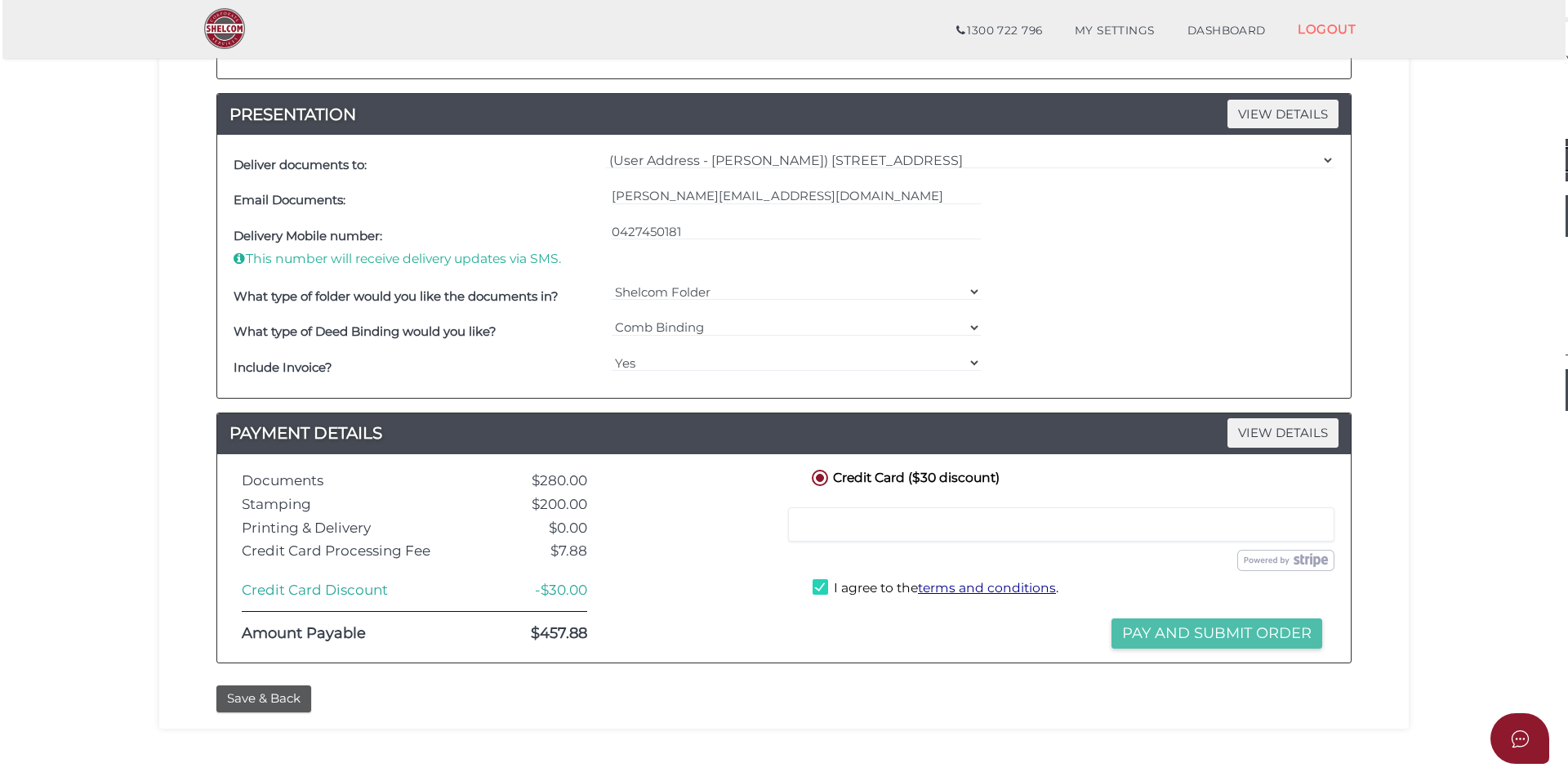
scroll to position [0, 0]
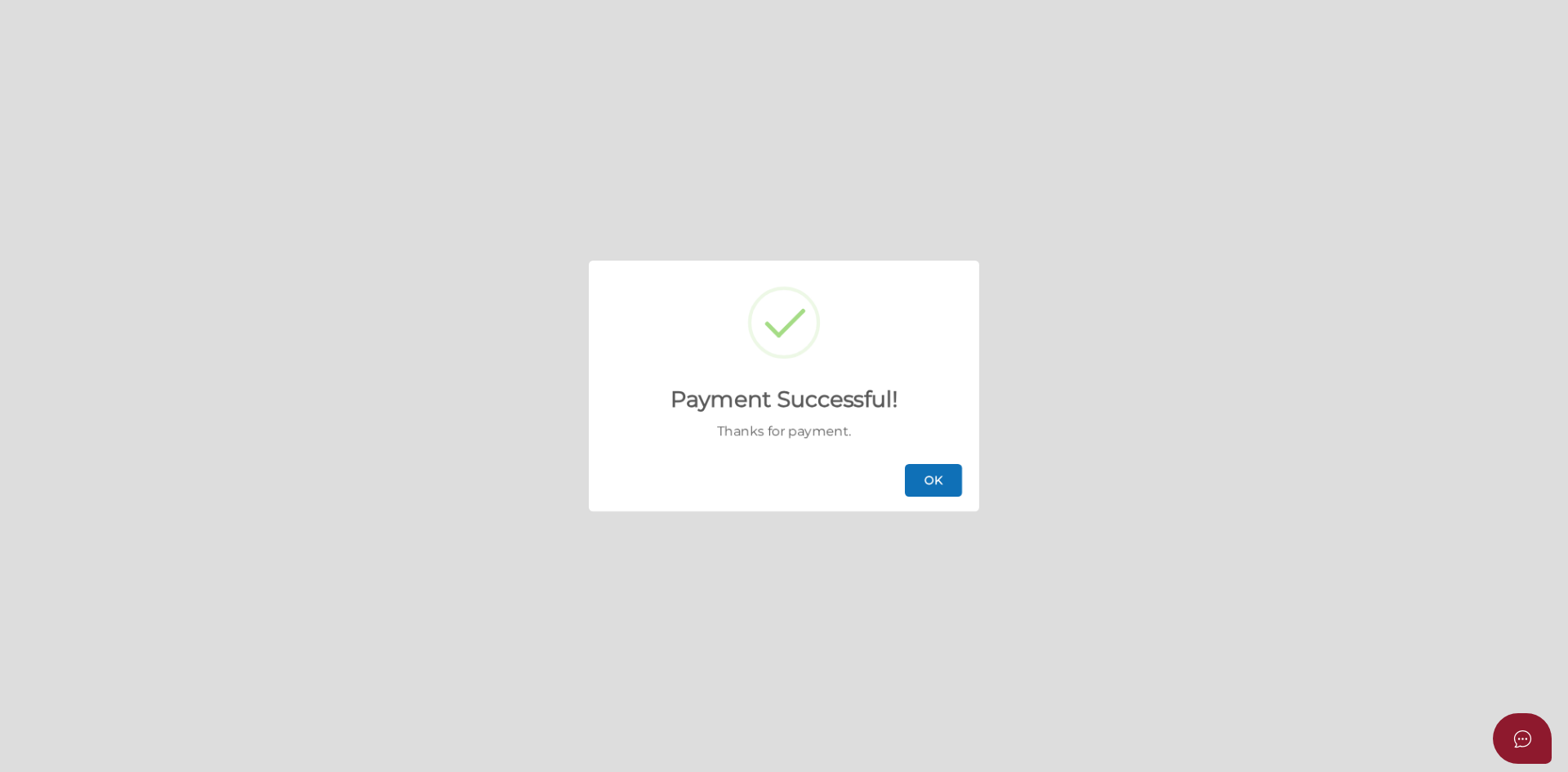
click at [934, 480] on button "OK" at bounding box center [933, 480] width 57 height 32
